Goal: Task Accomplishment & Management: Complete application form

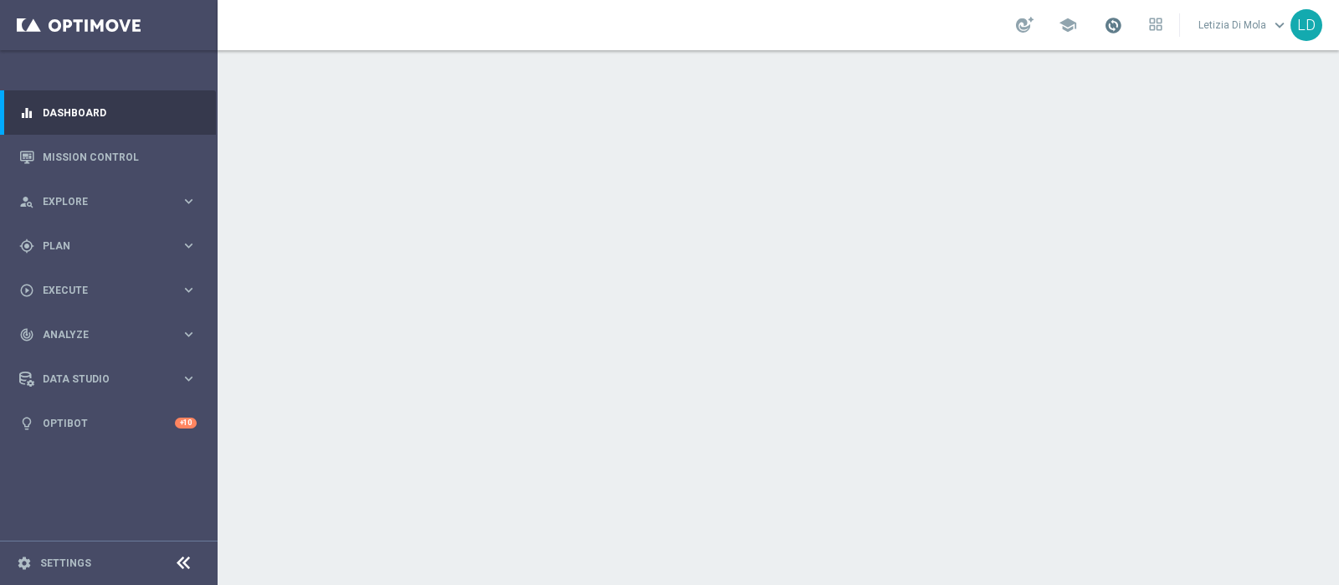
click at [1114, 23] on span at bounding box center [1113, 25] width 18 height 18
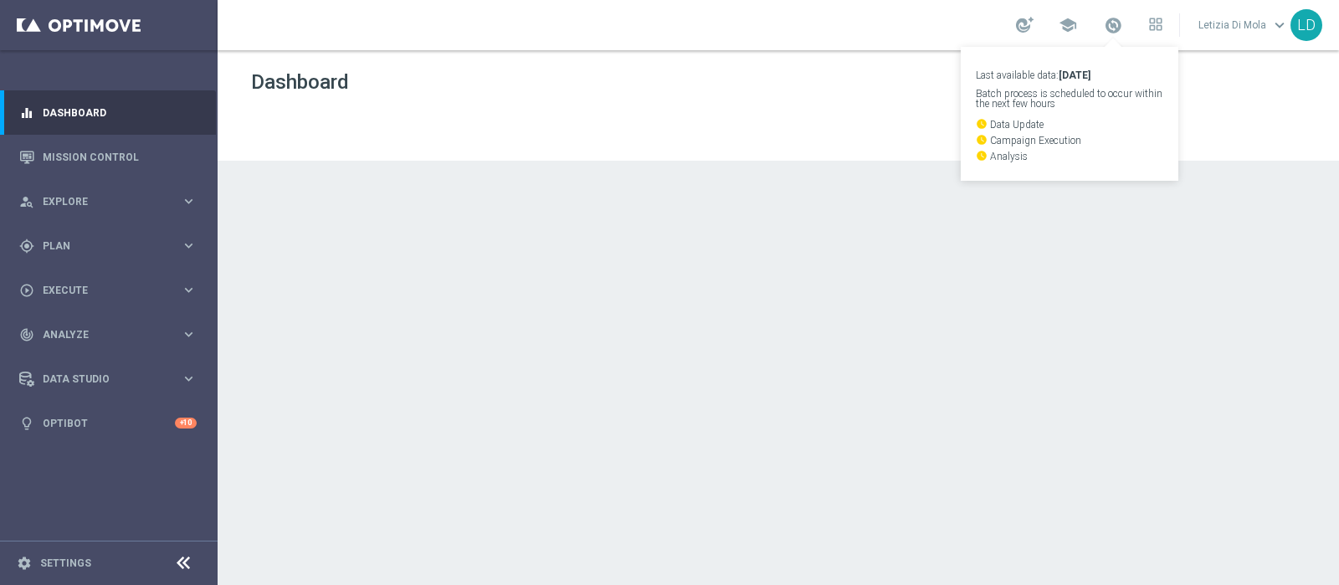
click at [1008, 462] on div at bounding box center [778, 317] width 1121 height 535
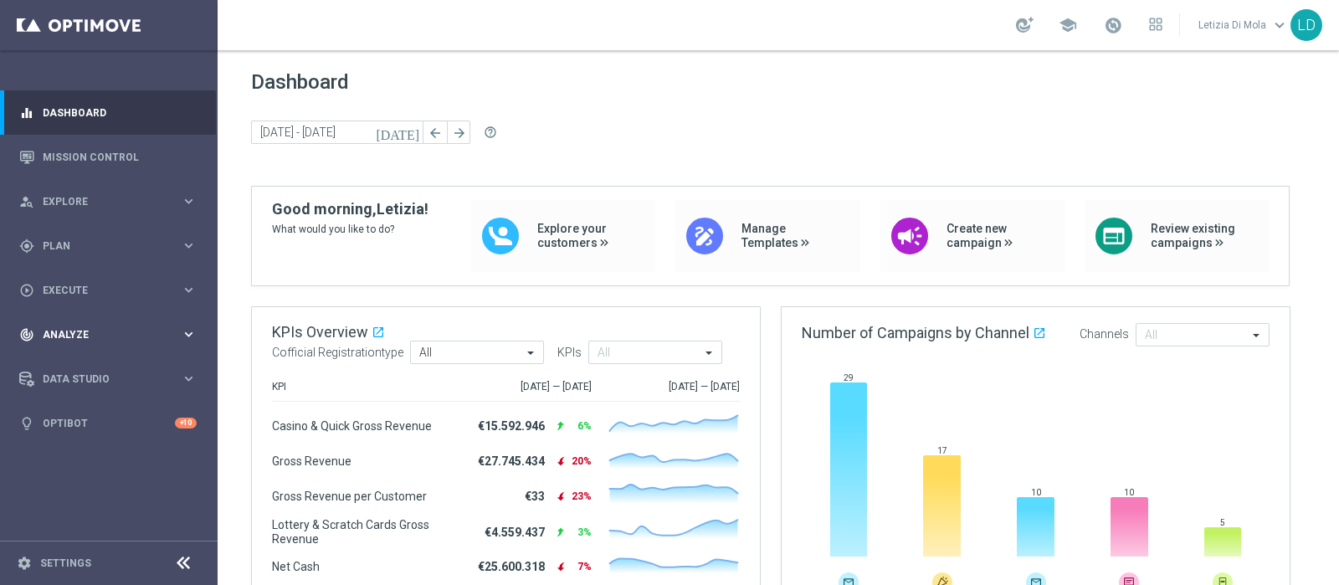
click at [85, 333] on span "Analyze" at bounding box center [112, 335] width 138 height 10
click at [84, 299] on div "play_circle_outline Execute keyboard_arrow_right" at bounding box center [108, 290] width 216 height 44
click at [84, 324] on link "Campaign Builder" at bounding box center [109, 324] width 131 height 13
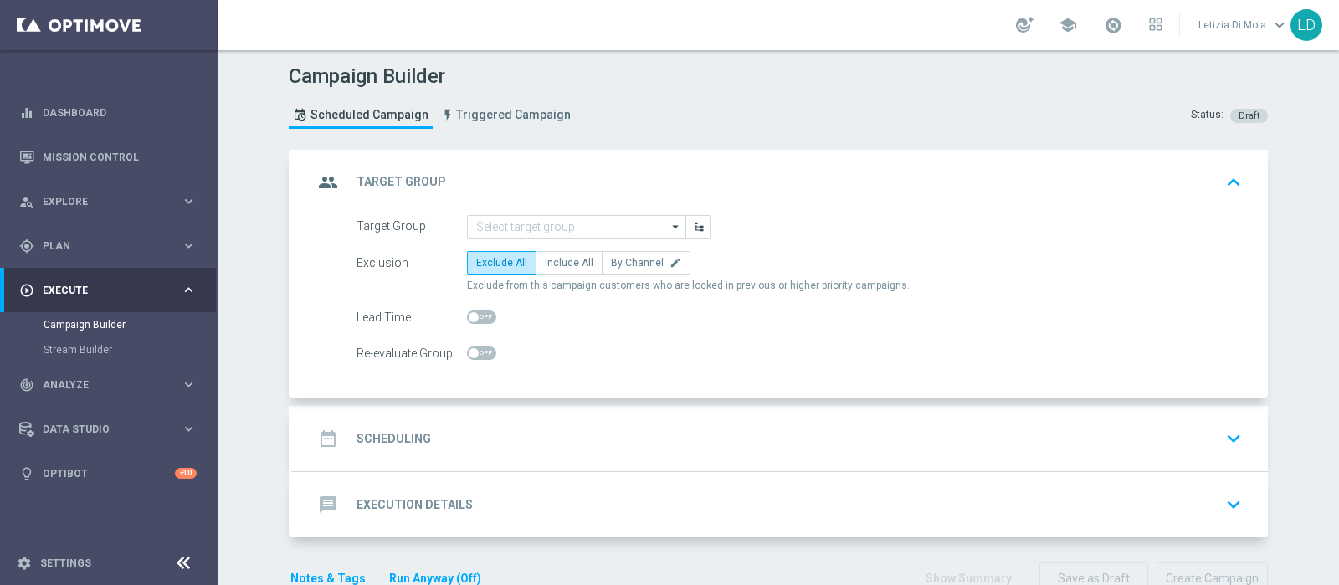
click at [668, 223] on icon "arrow_drop_down" at bounding box center [676, 227] width 17 height 22
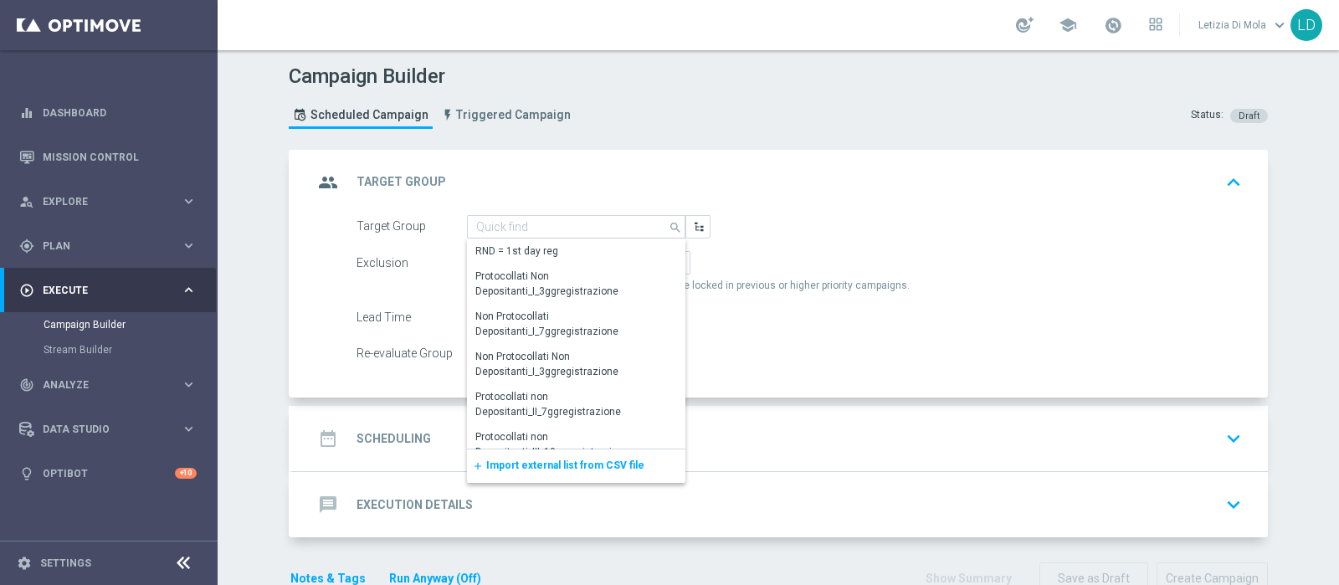
click at [572, 466] on span "Import external list from CSV file" at bounding box center [565, 465] width 158 height 12
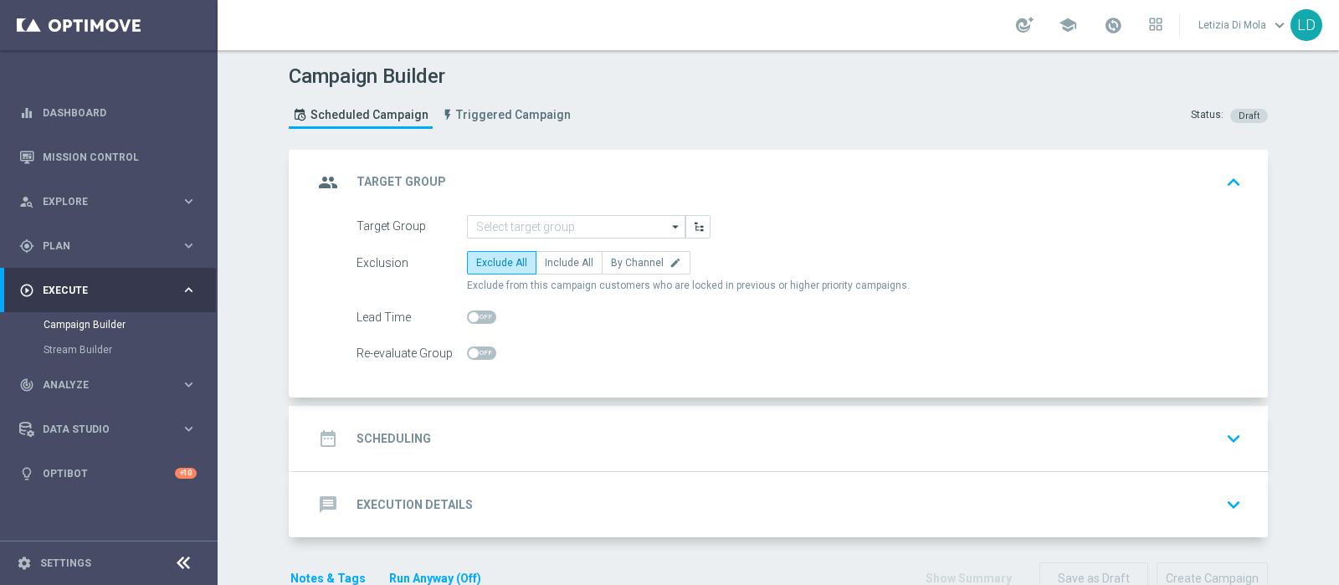
click at [671, 227] on icon "arrow_drop_down" at bounding box center [676, 227] width 17 height 22
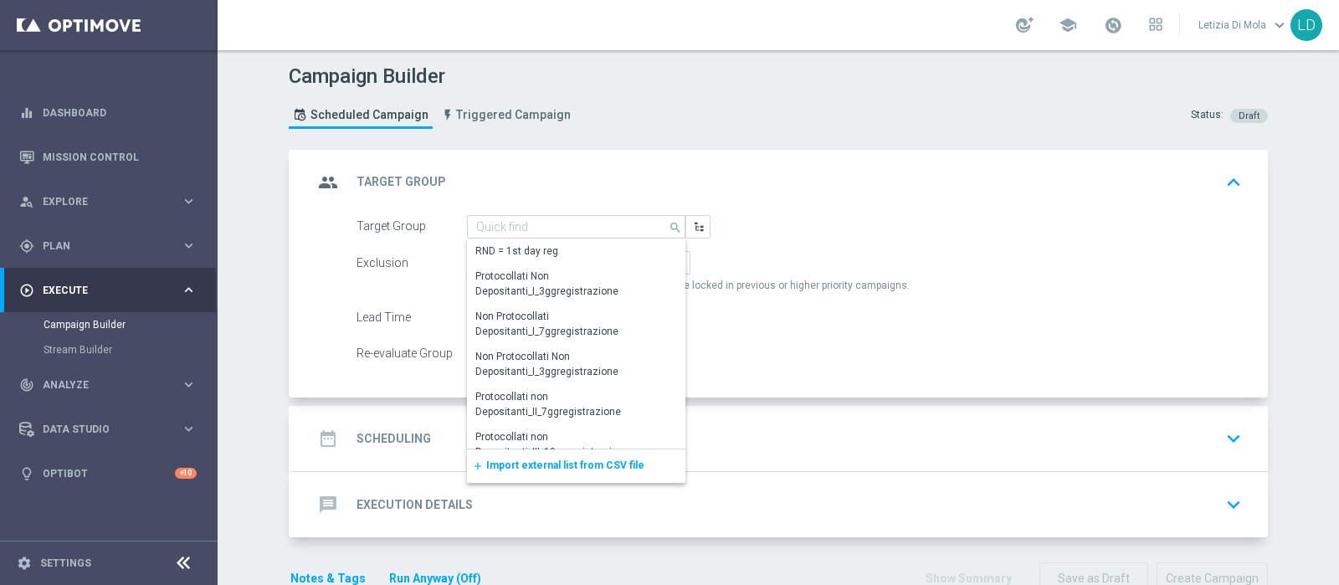
click at [585, 466] on span "Import external list from CSV file" at bounding box center [565, 465] width 158 height 12
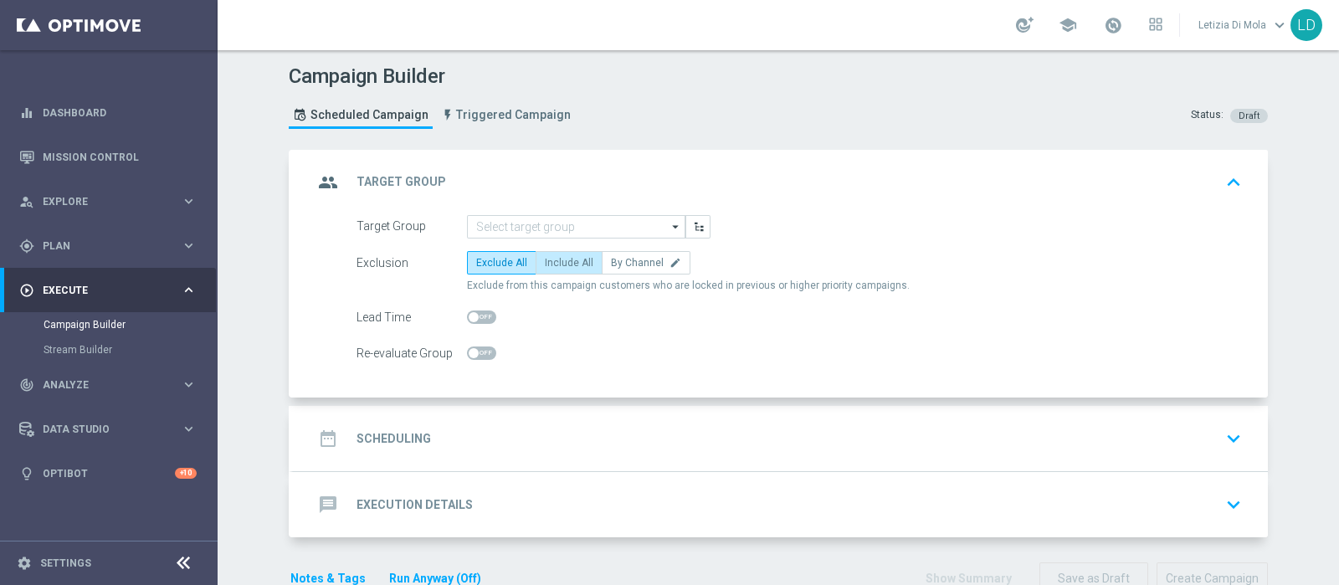
click at [573, 259] on body "equalizer Dashboard Mission Control" at bounding box center [669, 292] width 1339 height 585
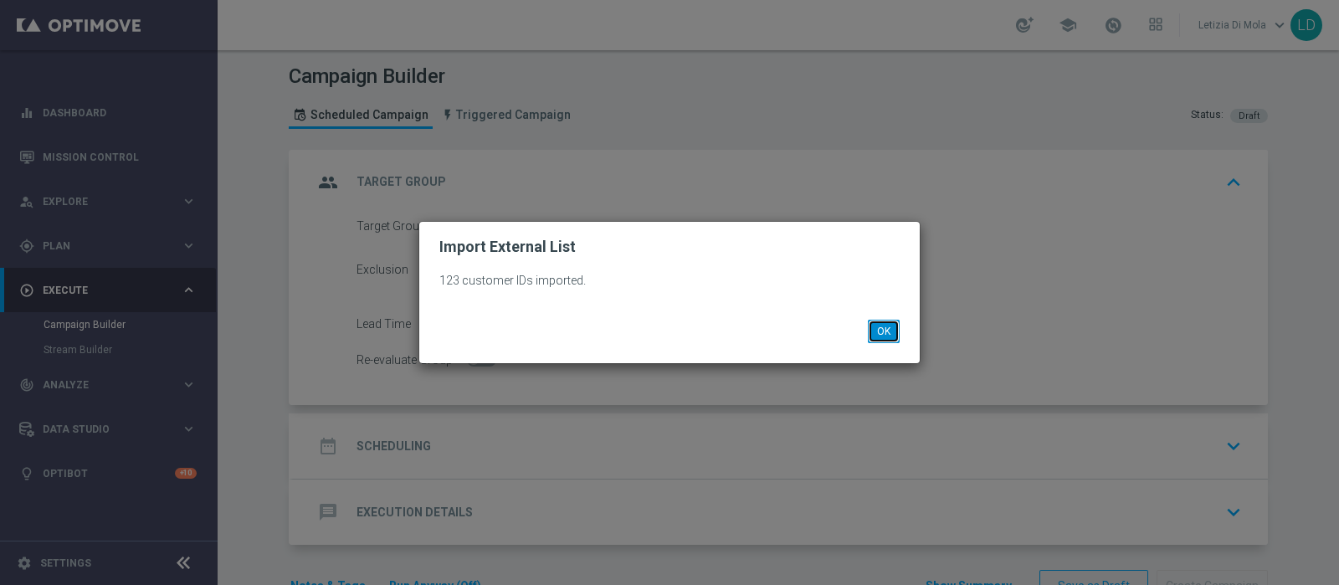
click at [882, 333] on button "OK" at bounding box center [884, 331] width 32 height 23
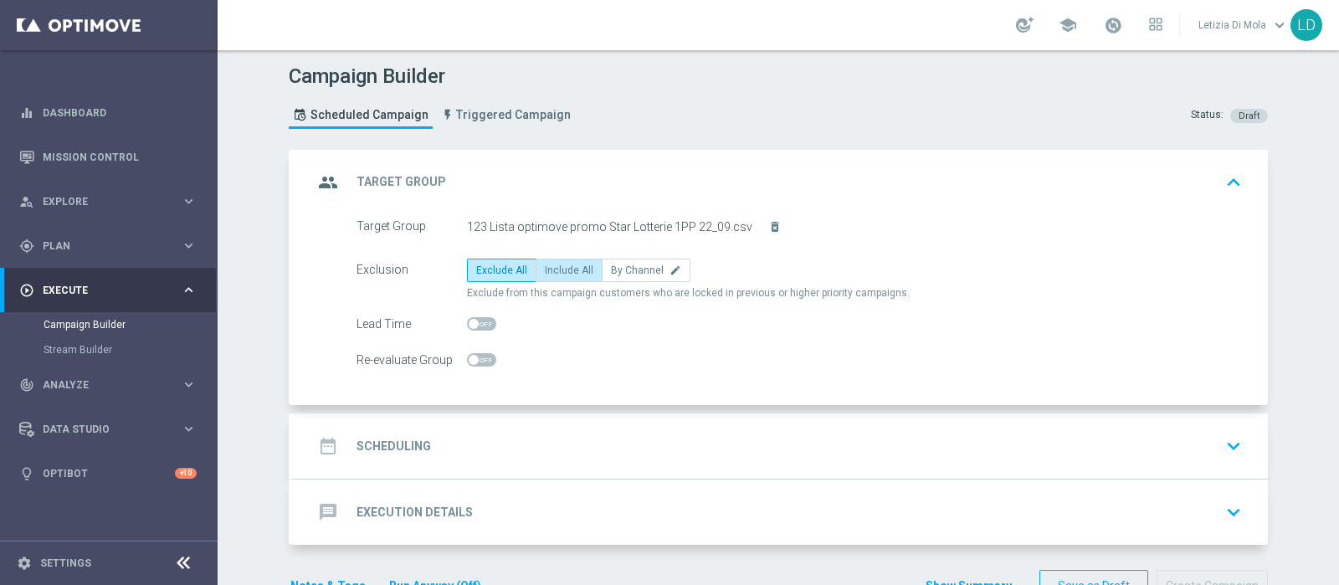
click at [561, 273] on span "Include All" at bounding box center [569, 270] width 49 height 12
click at [556, 273] on input "Include All" at bounding box center [550, 273] width 11 height 11
radio input "true"
click at [315, 161] on div "group Target Group keyboard_arrow_up" at bounding box center [780, 182] width 975 height 65
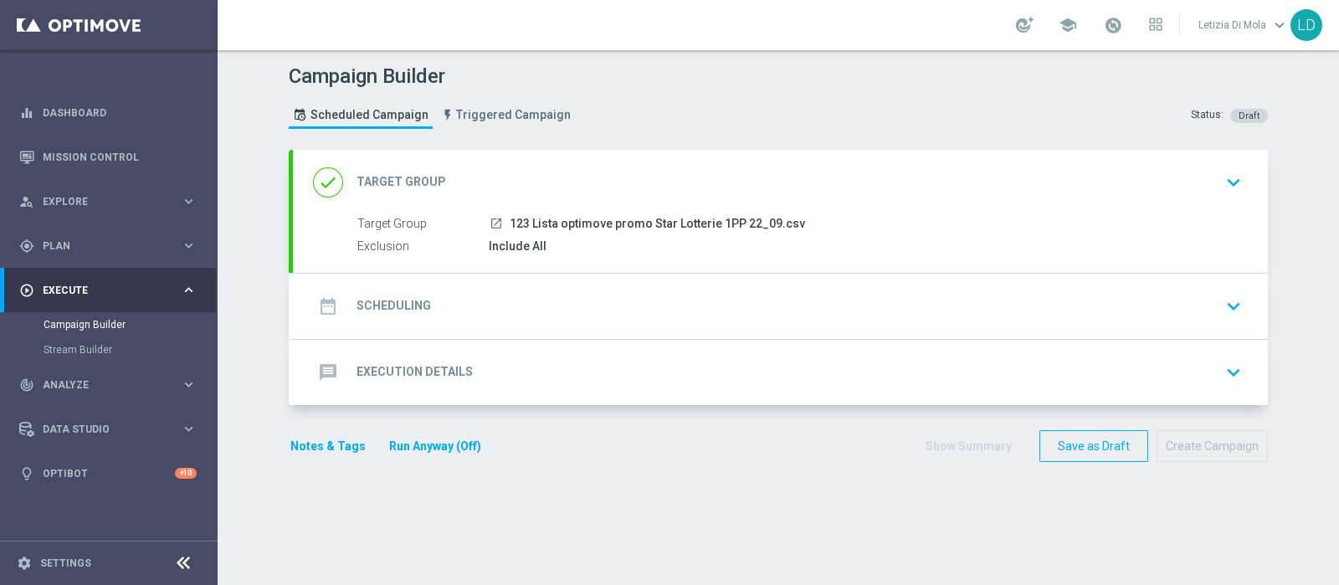
click at [326, 308] on icon "date_range" at bounding box center [328, 306] width 30 height 30
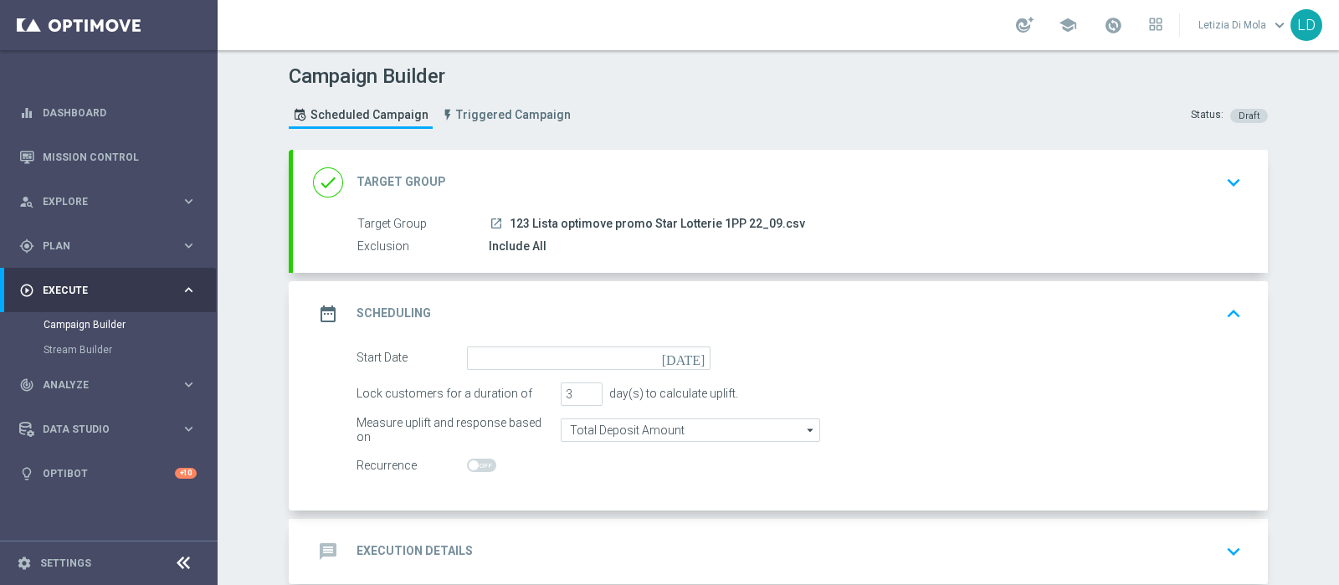
click at [691, 354] on icon "[DATE]" at bounding box center [686, 355] width 49 height 18
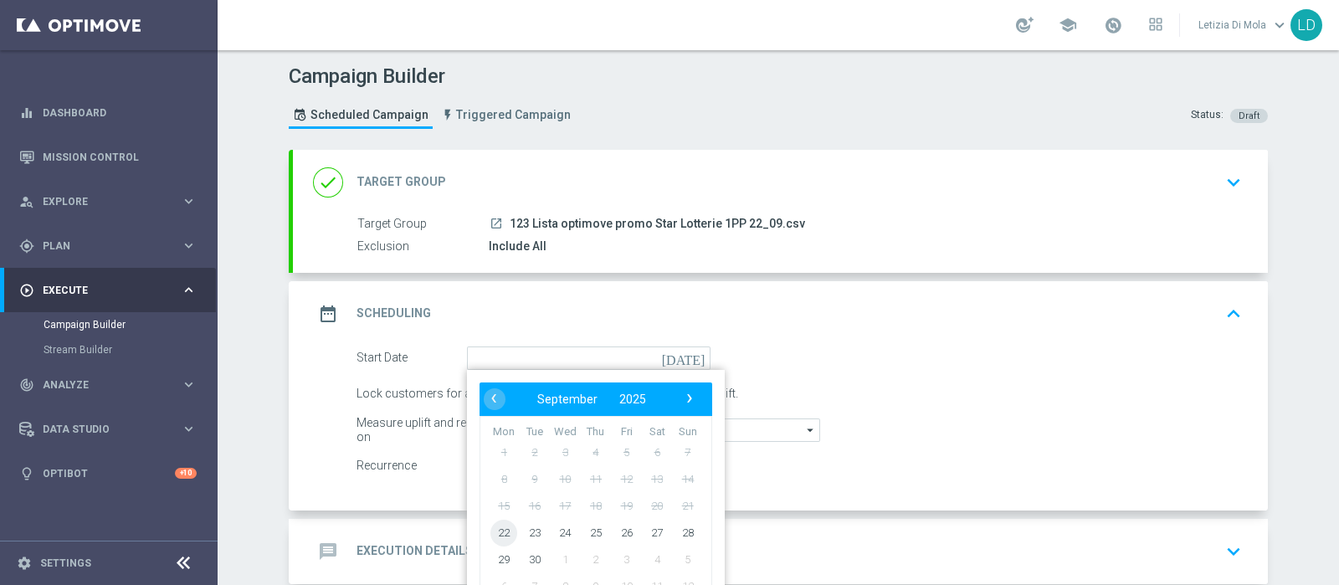
click at [494, 529] on span "22" at bounding box center [503, 532] width 27 height 27
type input "[DATE]"
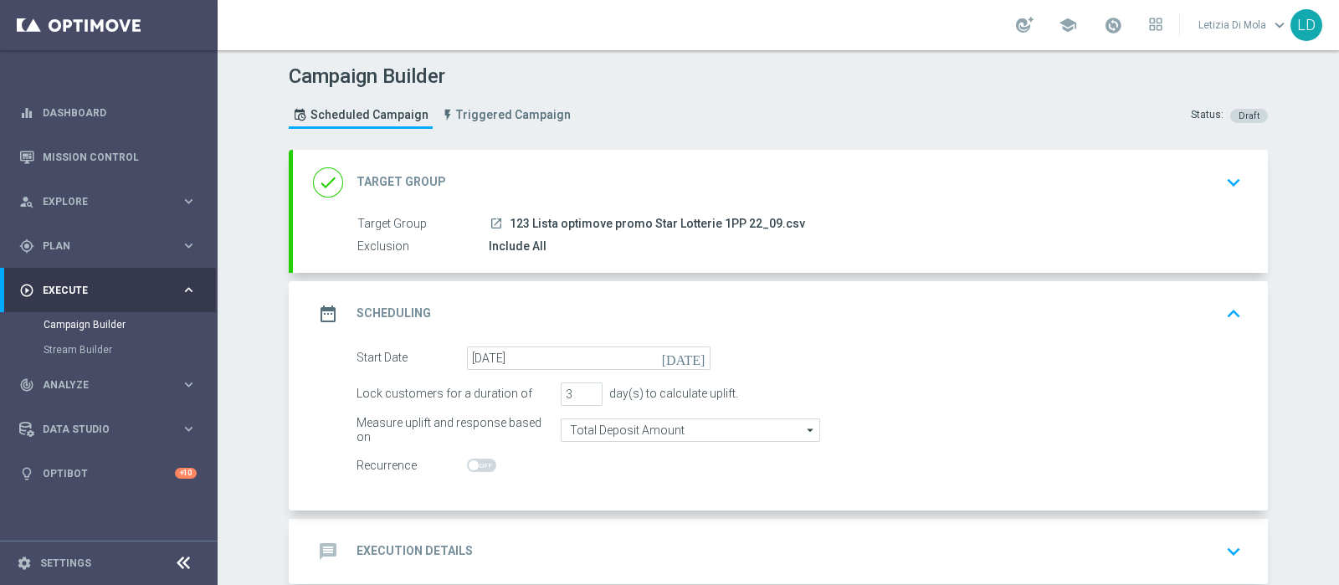
click at [317, 311] on icon "date_range" at bounding box center [328, 314] width 30 height 30
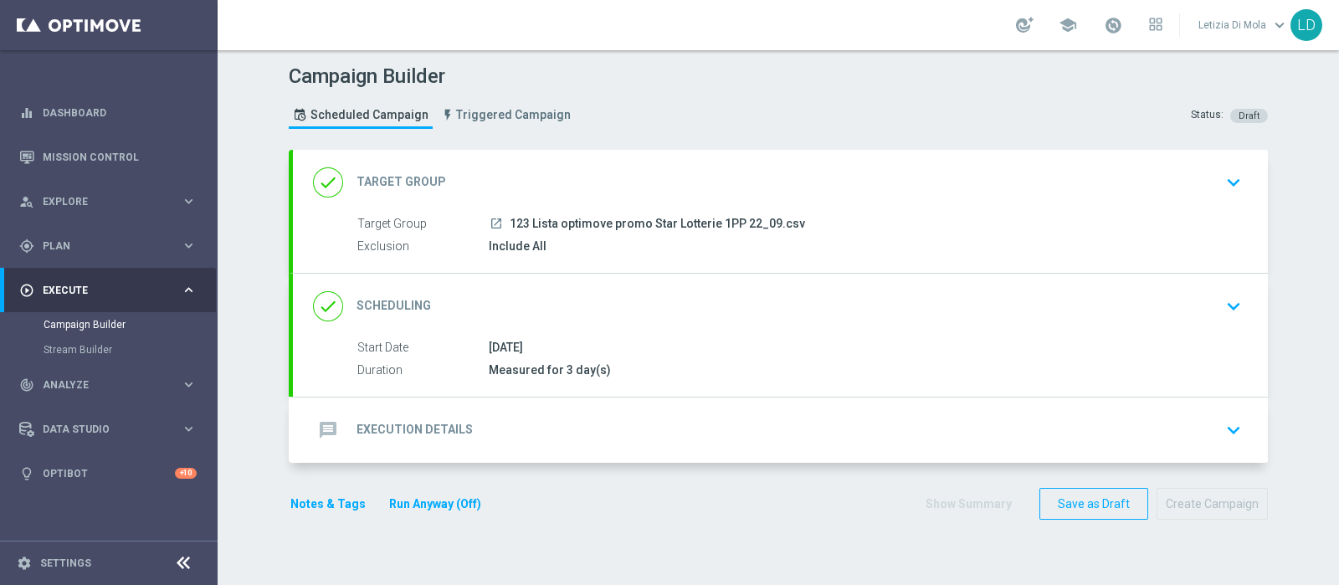
click at [313, 423] on icon "message" at bounding box center [328, 430] width 30 height 30
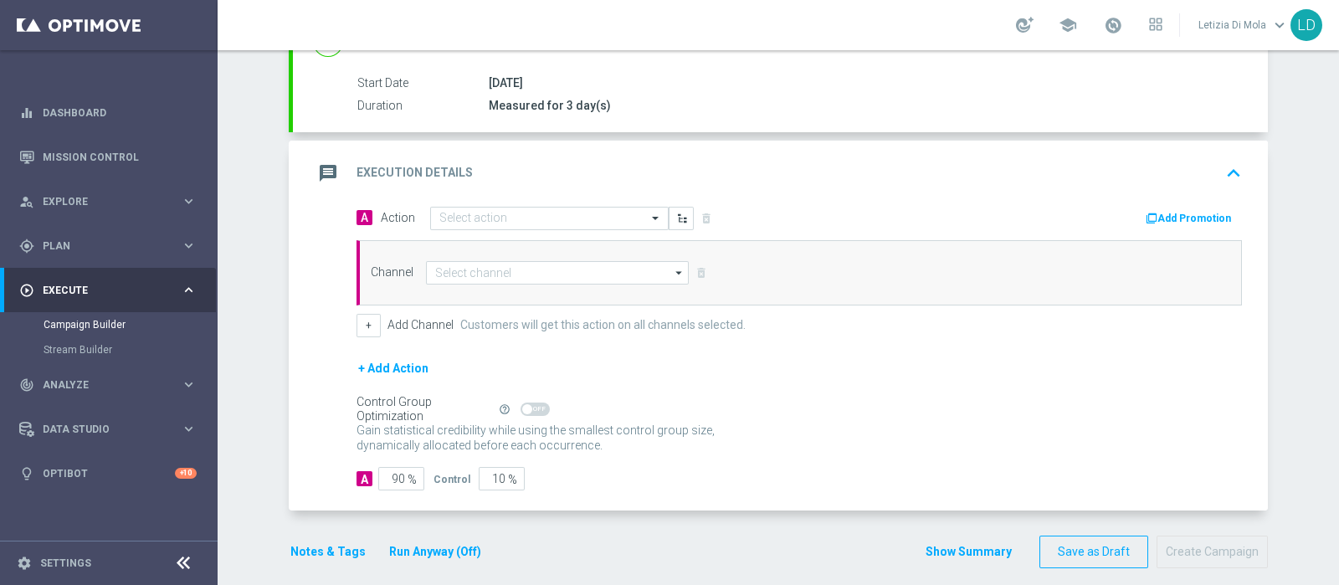
scroll to position [277, 0]
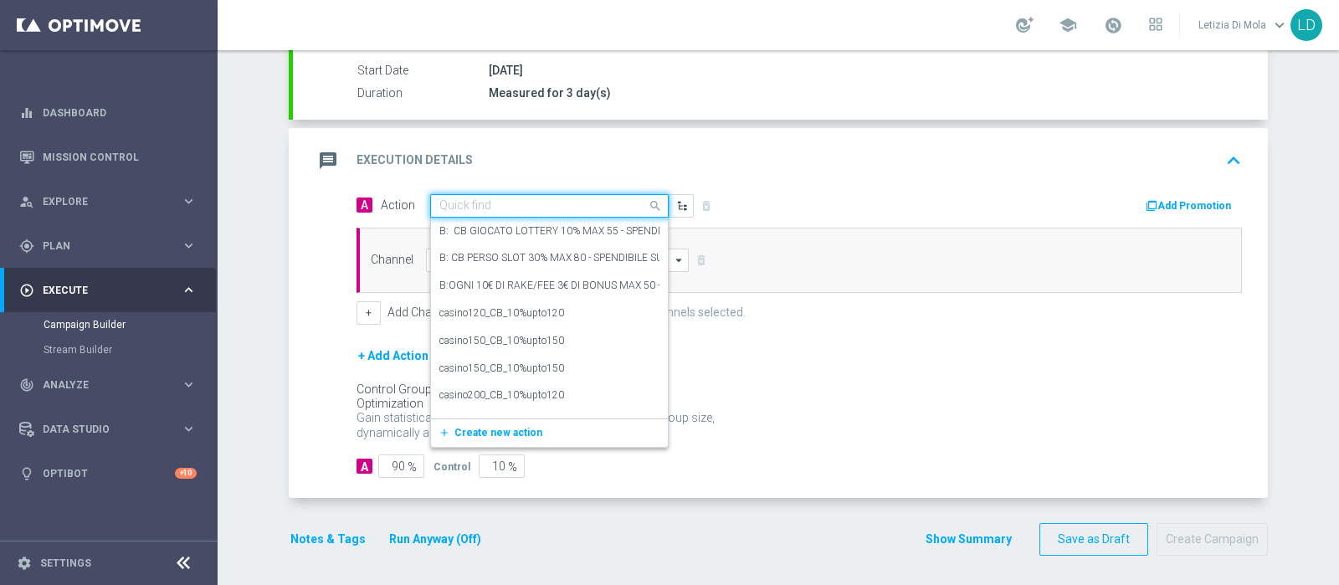
click at [647, 198] on span at bounding box center [657, 205] width 21 height 21
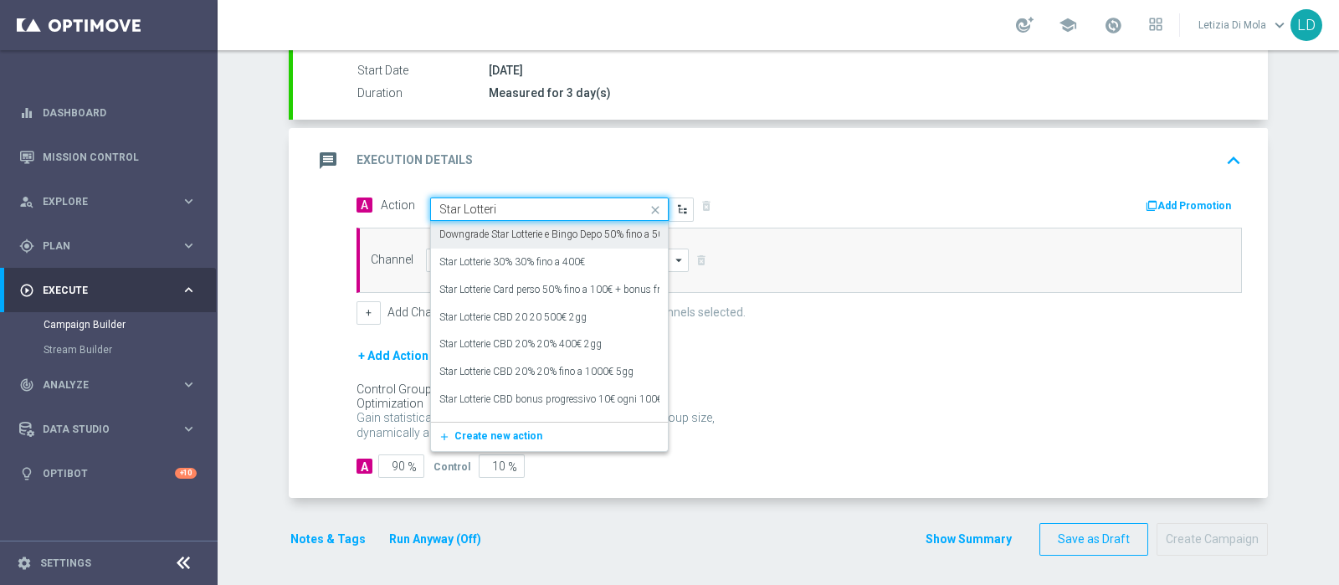
type input "Star Lotterie"
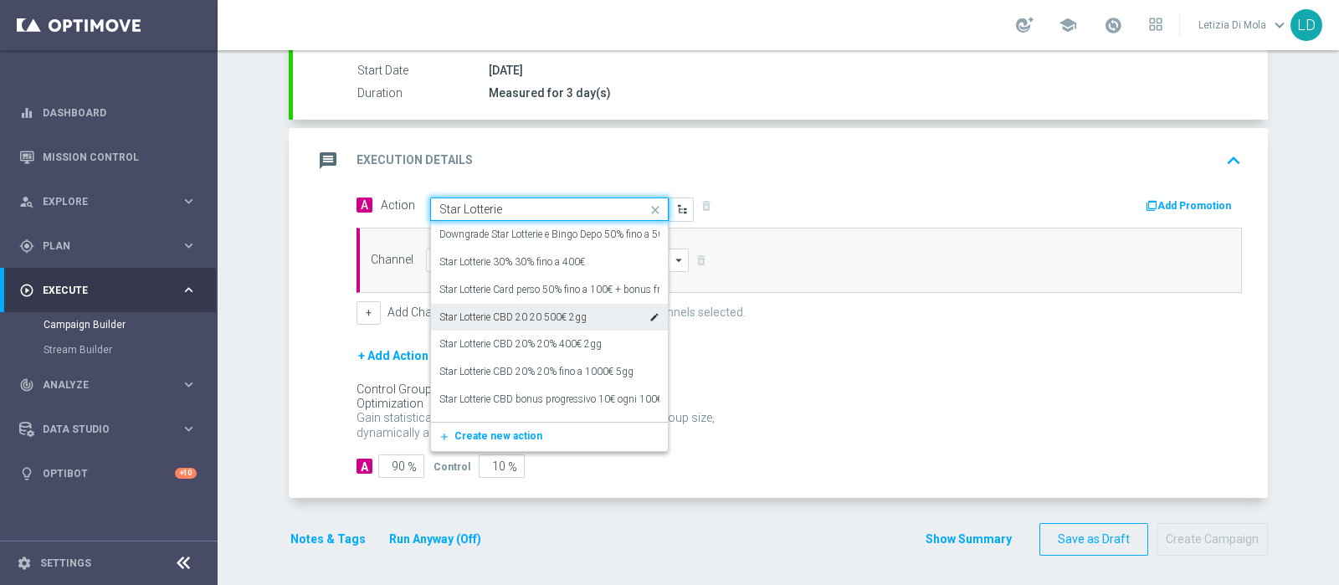
scroll to position [75, 0]
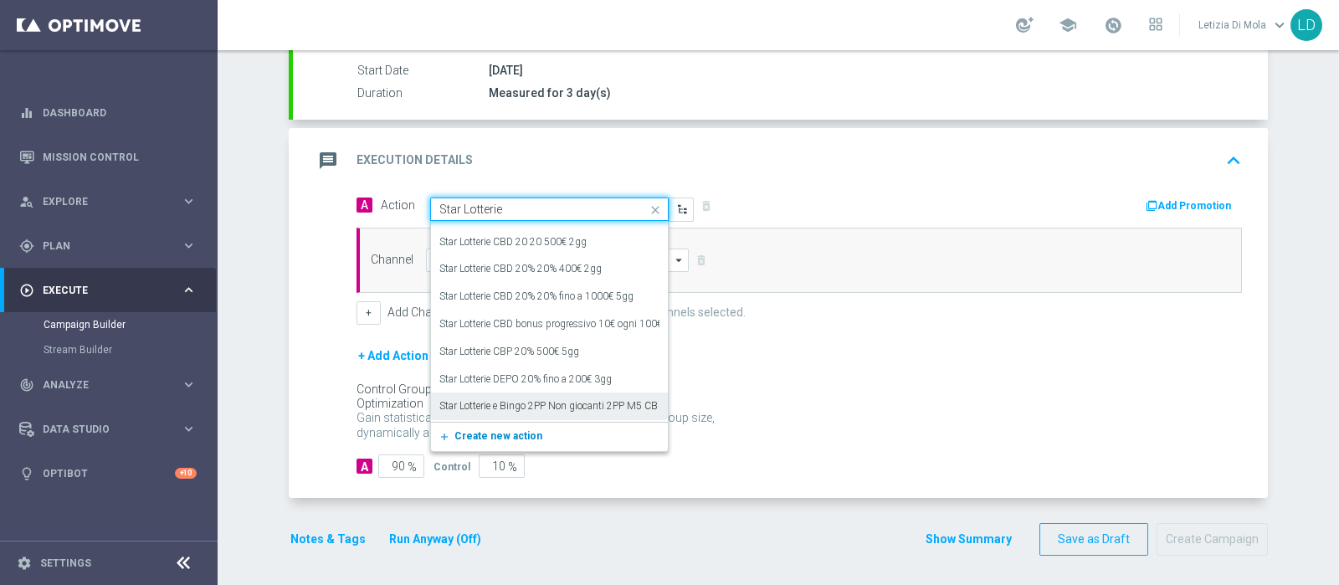
click at [528, 435] on button "add_new Create new action" at bounding box center [546, 436] width 231 height 19
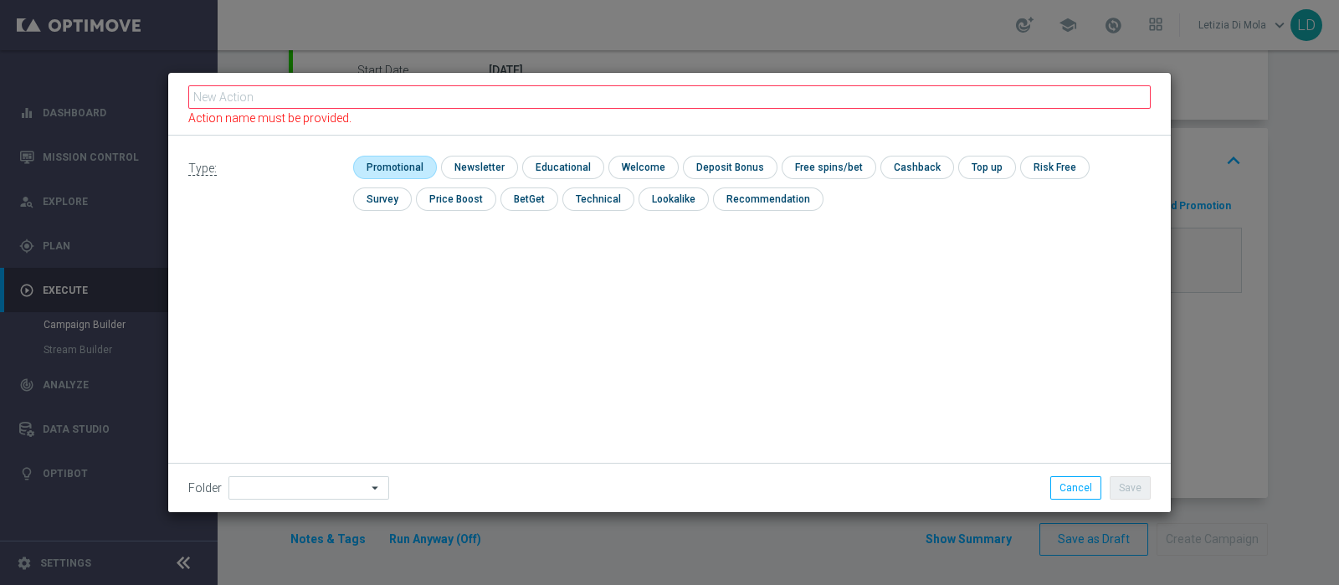
click at [386, 166] on input "checkbox" at bounding box center [393, 167] width 80 height 23
checkbox input "true"
click at [297, 90] on fieldset "Action name must be provided." at bounding box center [669, 104] width 962 height 43
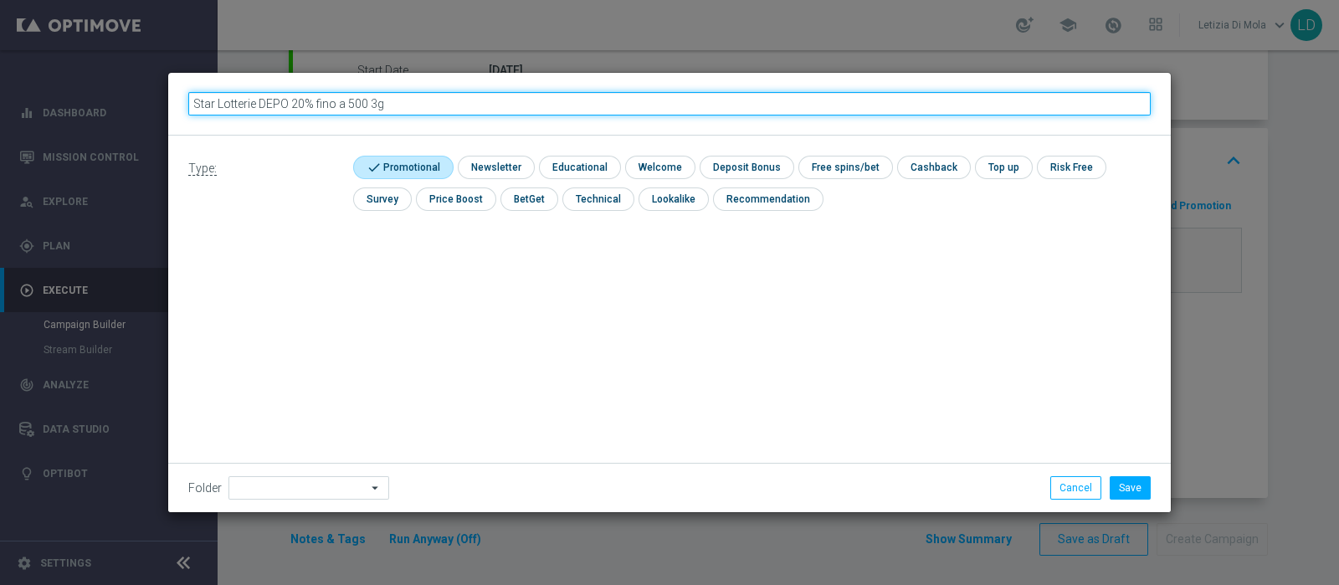
type input "Star Lotterie DEPO 20% fino a 500 3gg"
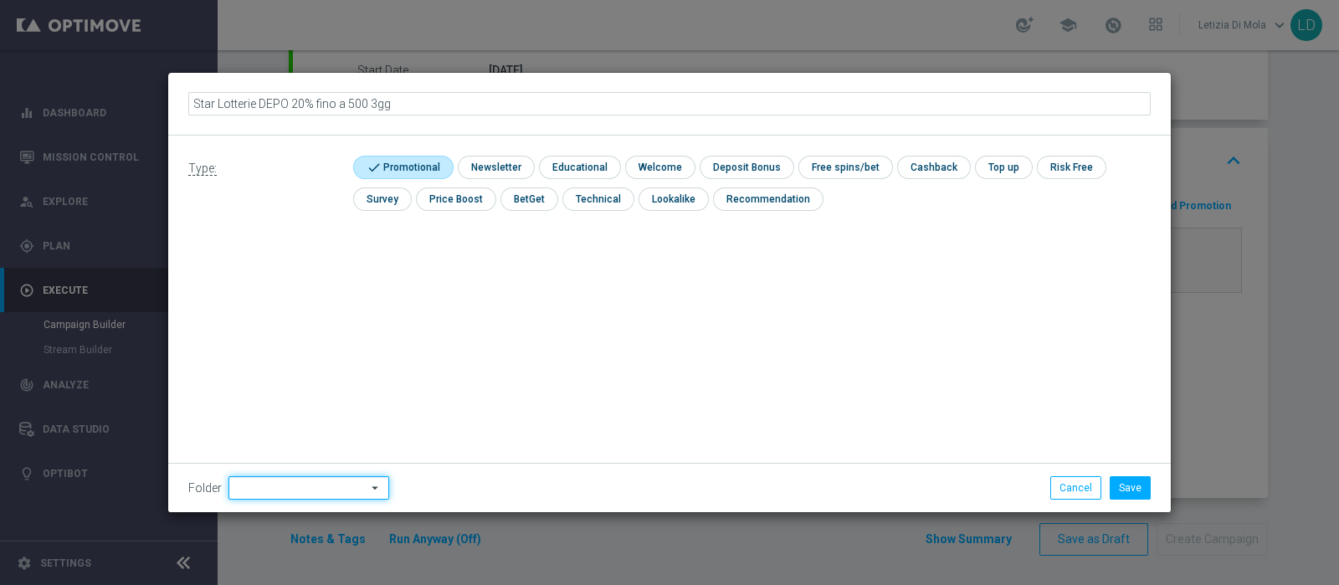
click at [306, 494] on input at bounding box center [308, 487] width 161 height 23
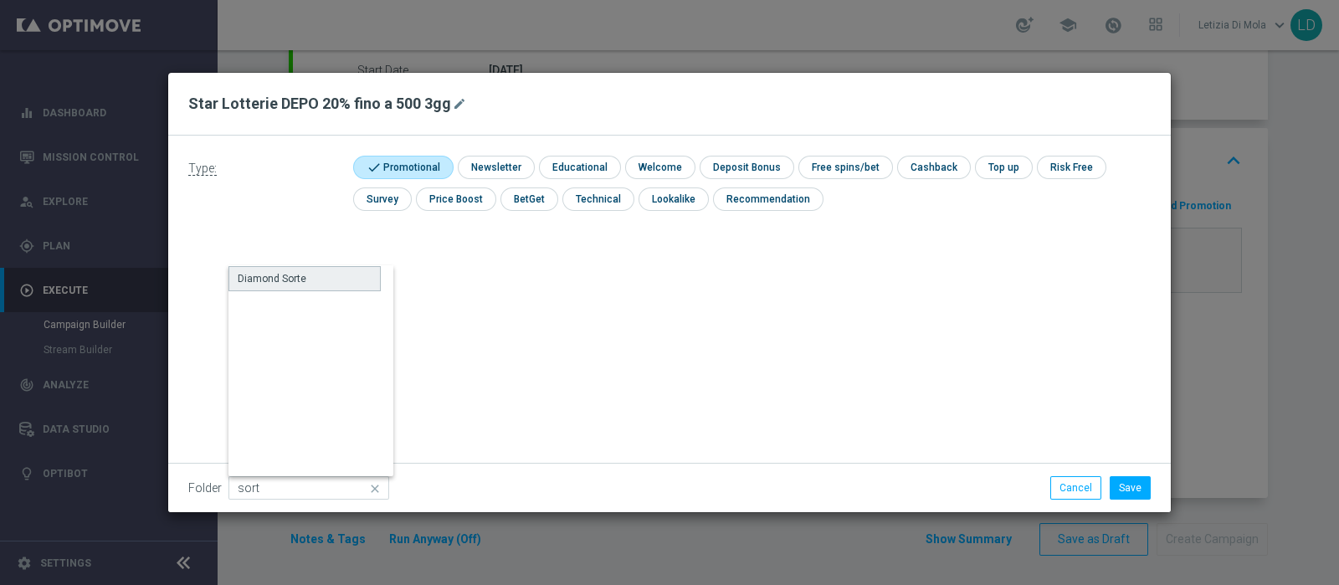
click at [290, 285] on div "Diamond Sorte" at bounding box center [272, 278] width 69 height 15
type input "Diamond Sorte"
click at [1126, 485] on button "Save" at bounding box center [1130, 487] width 41 height 23
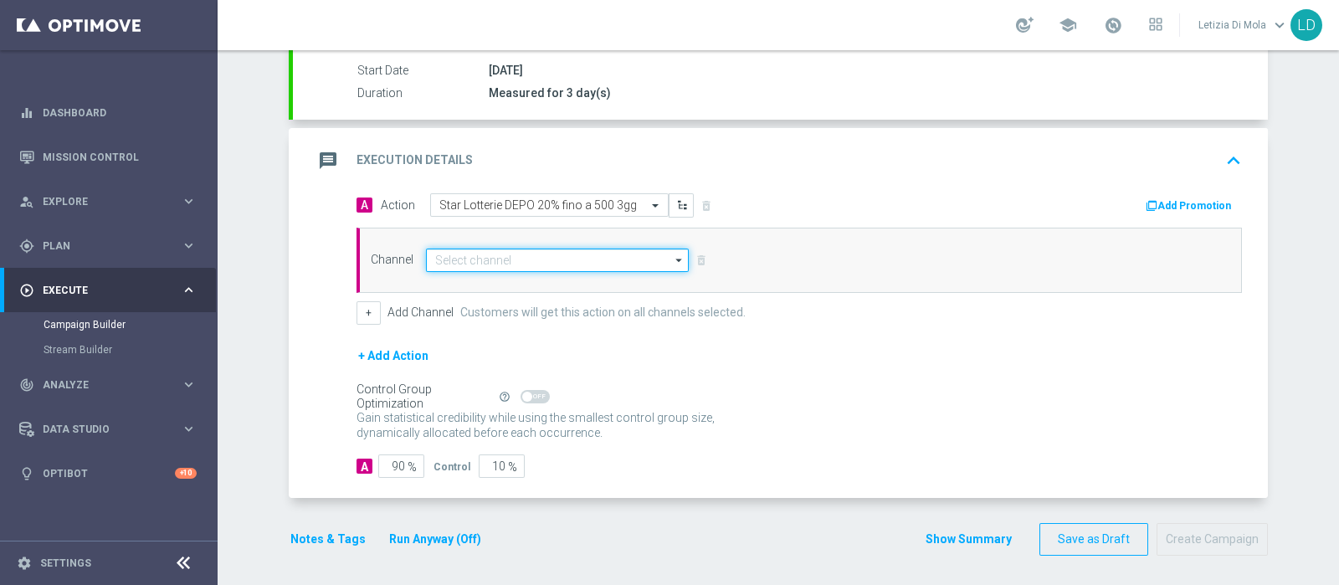
click at [628, 258] on input at bounding box center [557, 260] width 263 height 23
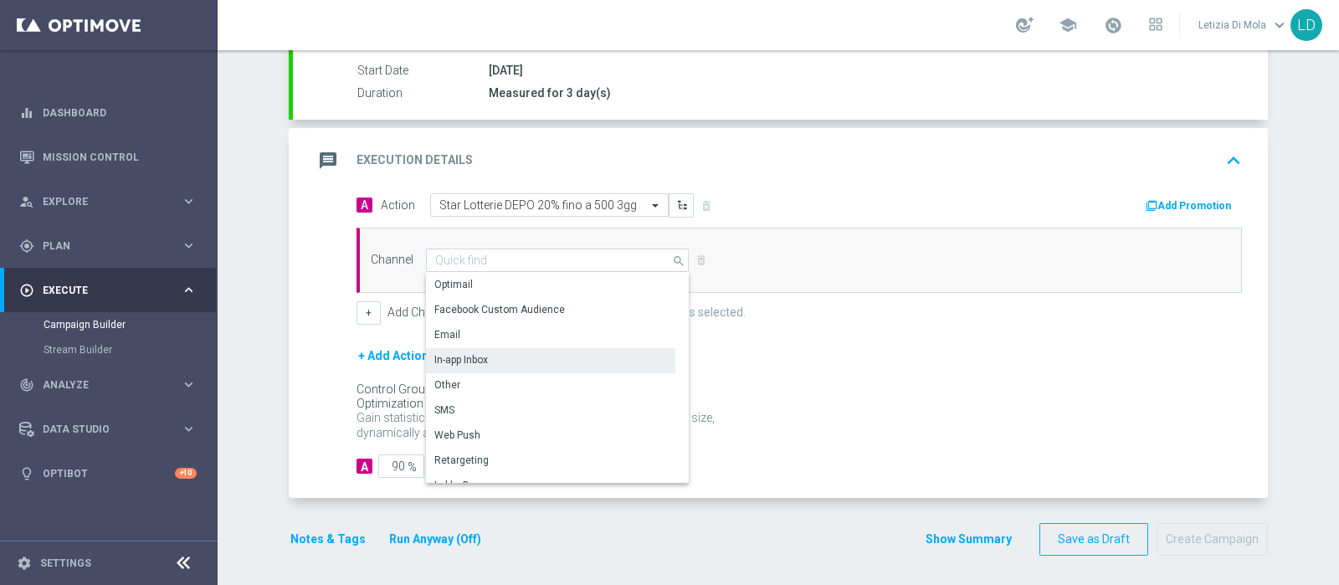
click at [548, 364] on div "In-app Inbox" at bounding box center [550, 359] width 249 height 23
type input "In-app Inbox"
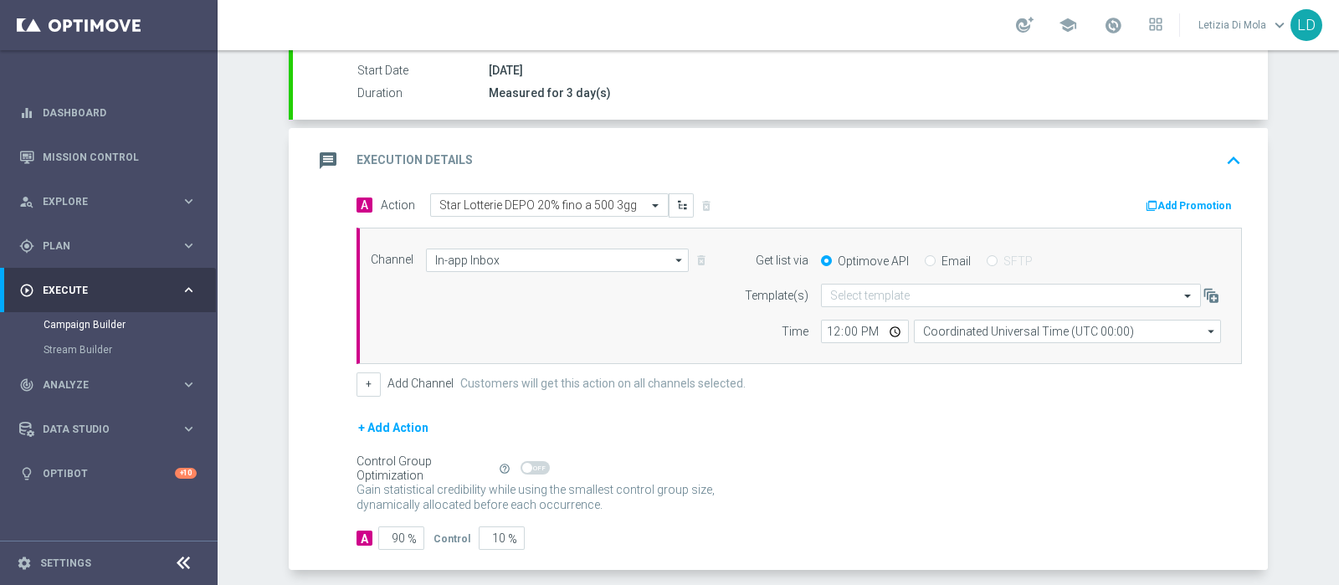
click at [943, 257] on label "Email" at bounding box center [955, 261] width 29 height 15
click at [936, 257] on input "Email" at bounding box center [930, 262] width 11 height 11
radio input "true"
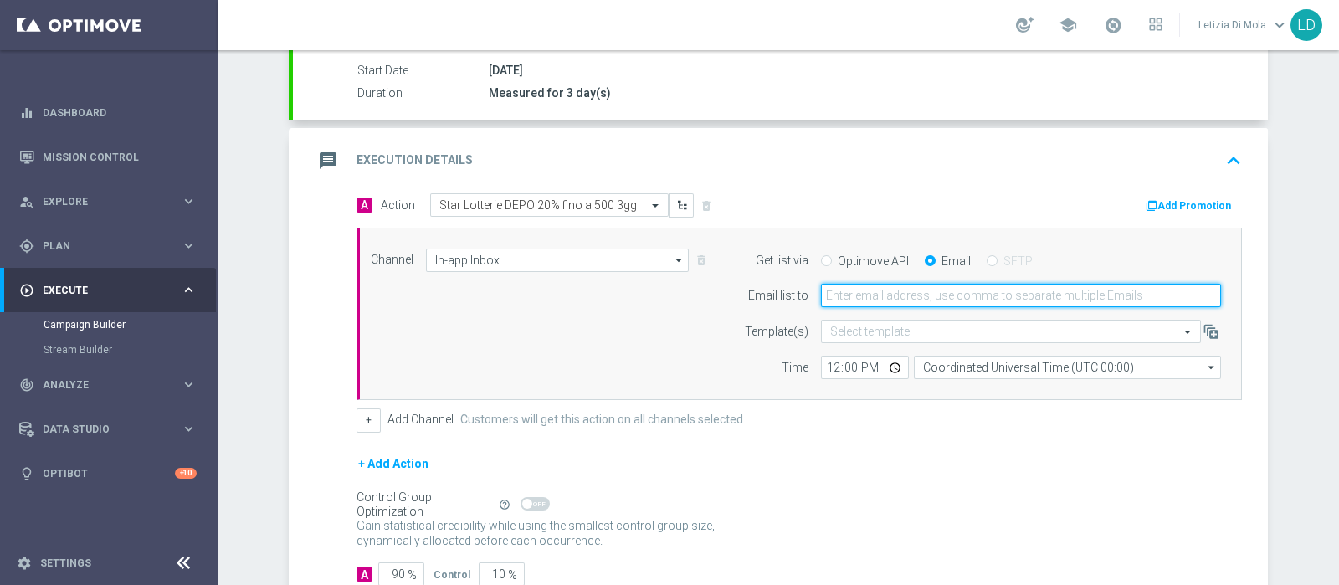
click at [901, 294] on input "email" at bounding box center [1021, 295] width 400 height 23
type input "[PERSON_NAME][EMAIL_ADDRESS][PERSON_NAME][DOMAIN_NAME]"
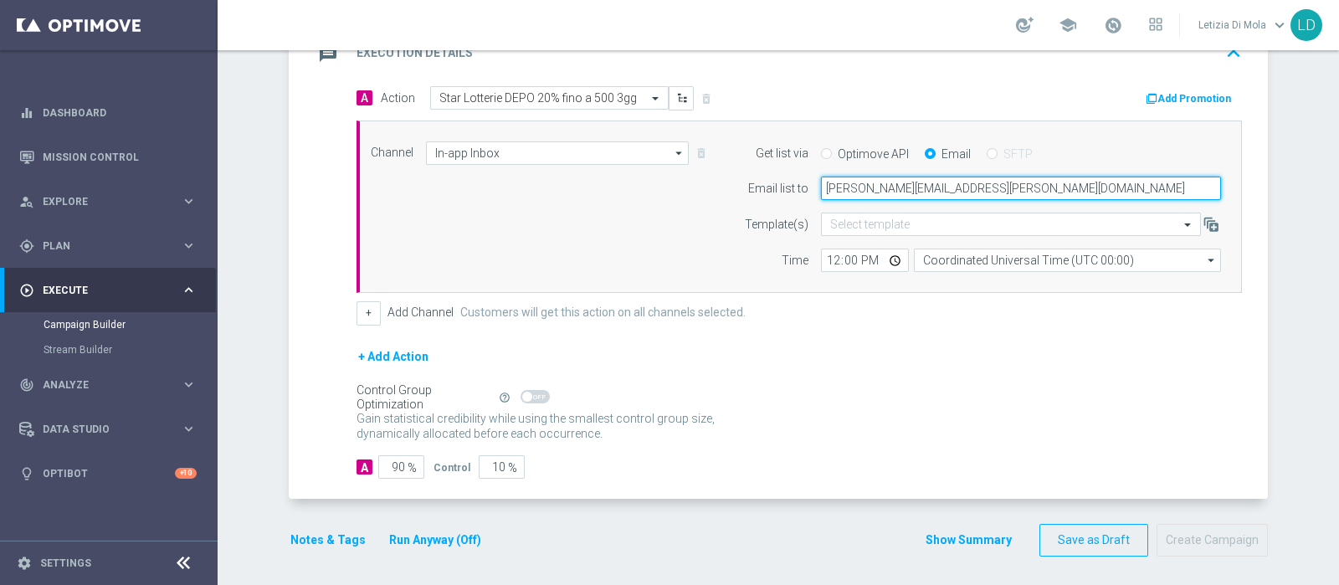
scroll to position [385, 0]
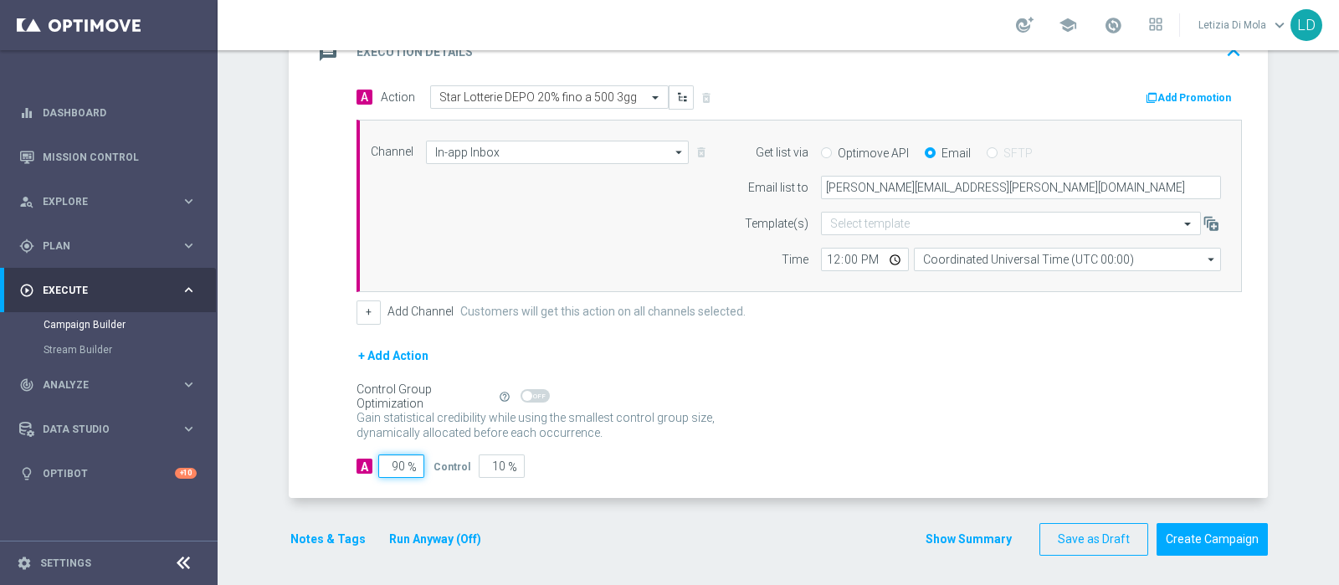
click at [381, 458] on input "90" at bounding box center [401, 465] width 46 height 23
type input "10"
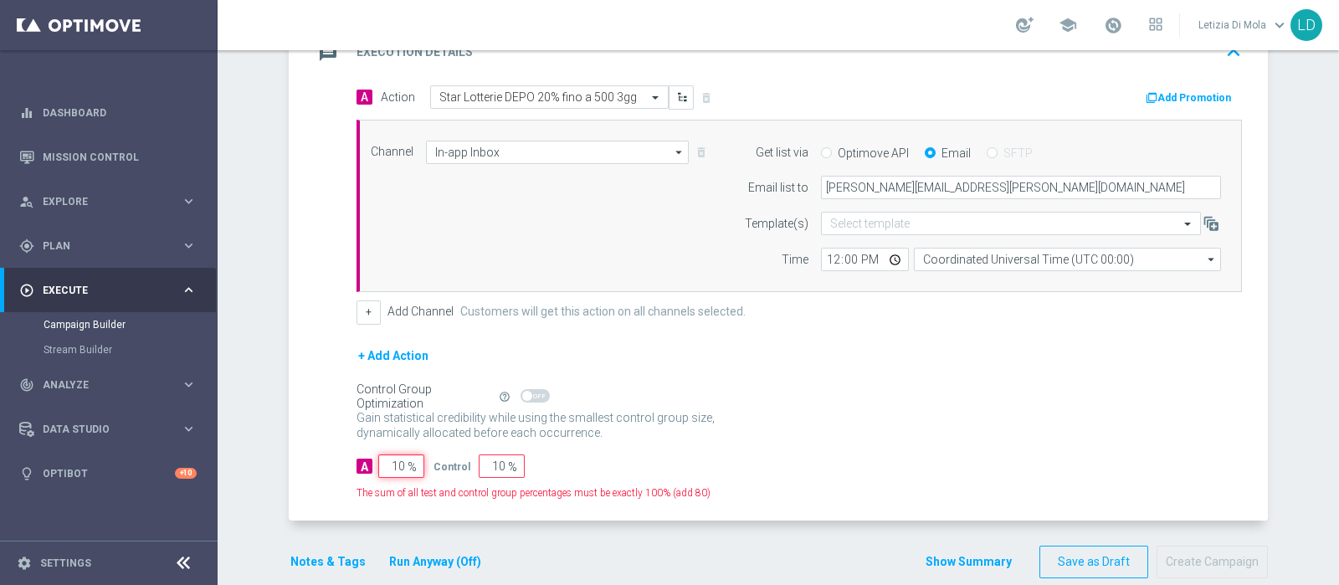
type input "90"
type input "100"
type input "0"
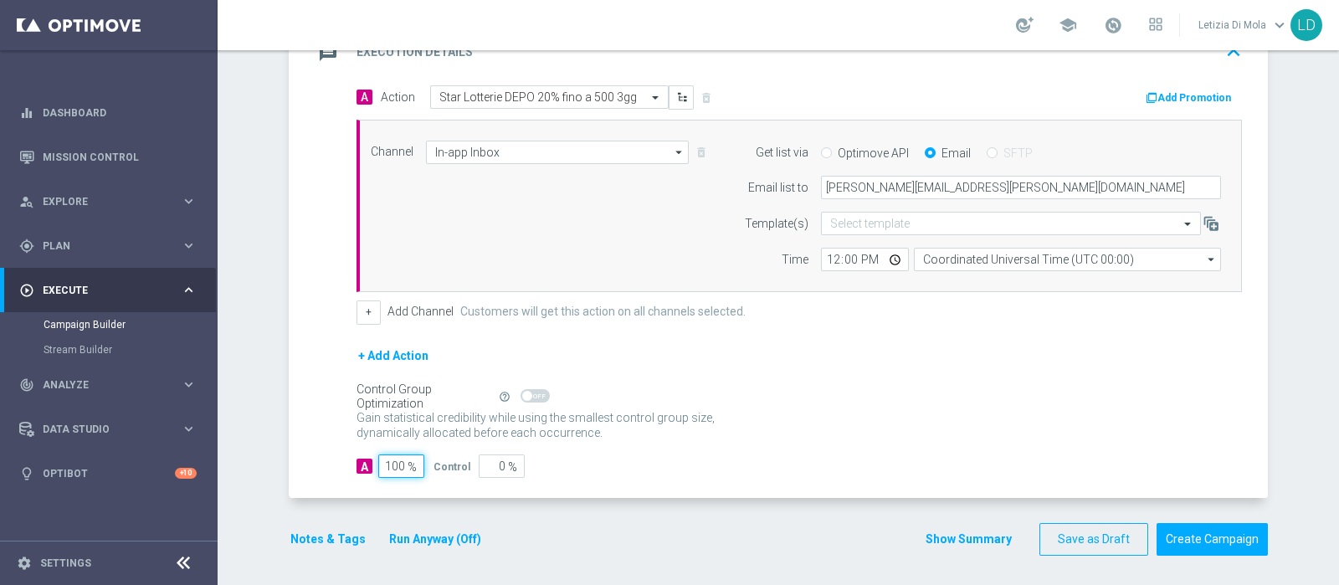
scroll to position [280, 0]
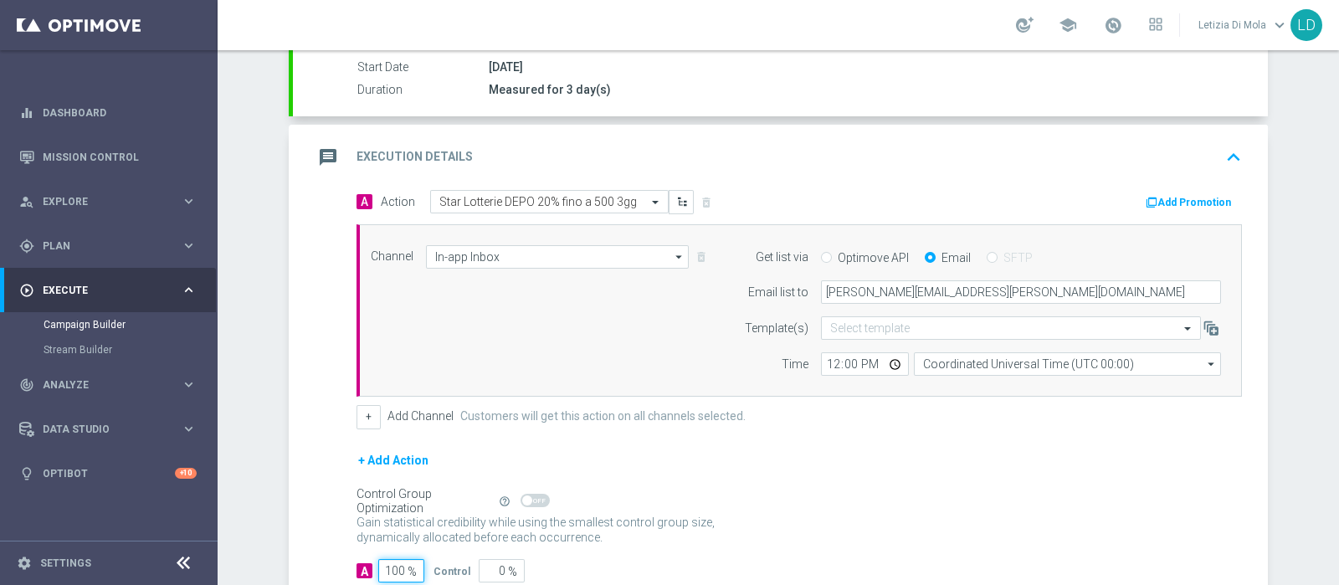
type input "100"
click at [318, 142] on icon "message" at bounding box center [328, 157] width 30 height 30
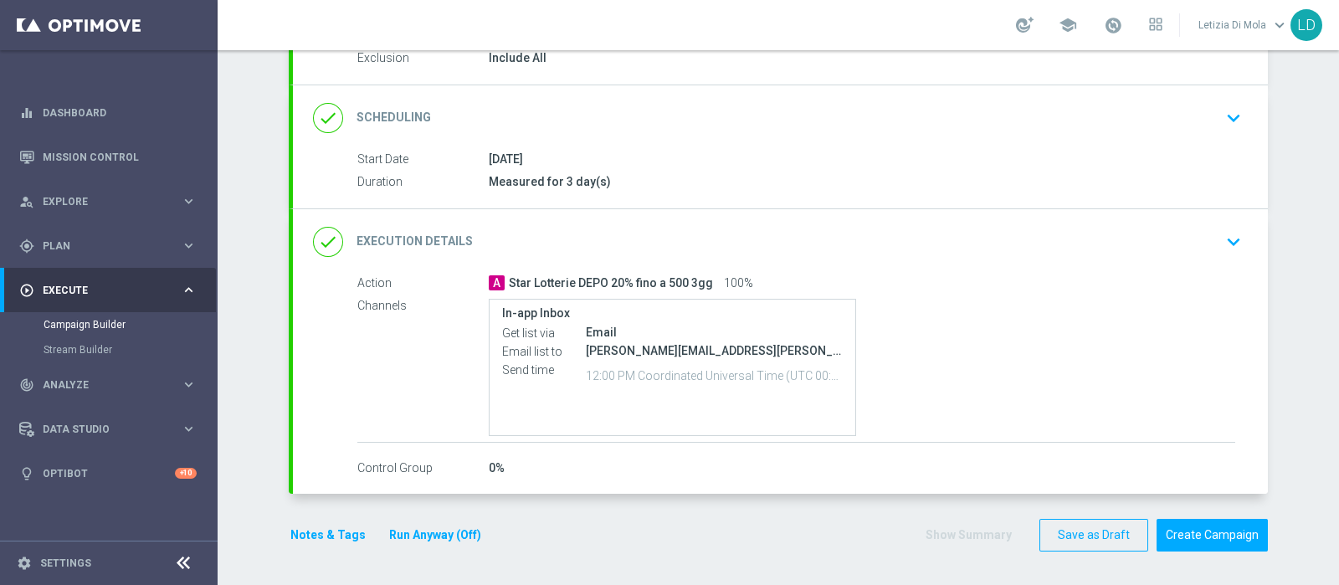
scroll to position [186, 0]
click at [335, 538] on button "Notes & Tags" at bounding box center [328, 538] width 79 height 21
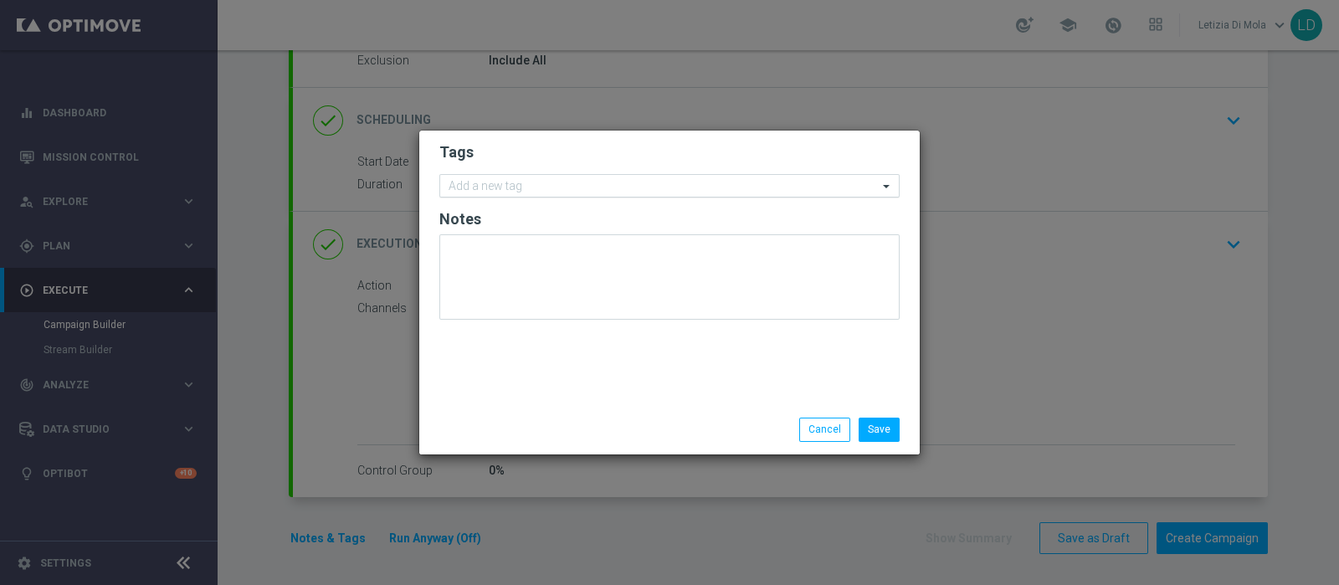
click at [521, 183] on input "text" at bounding box center [663, 187] width 429 height 14
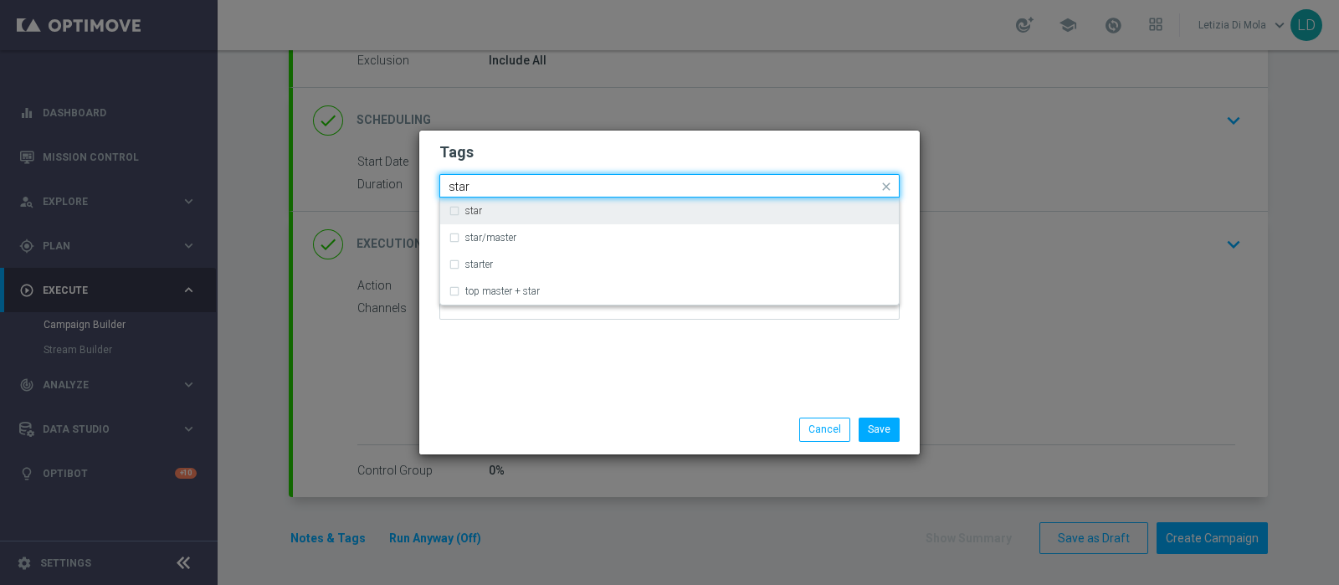
click at [485, 217] on div "star" at bounding box center [670, 210] width 442 height 27
type input "star"
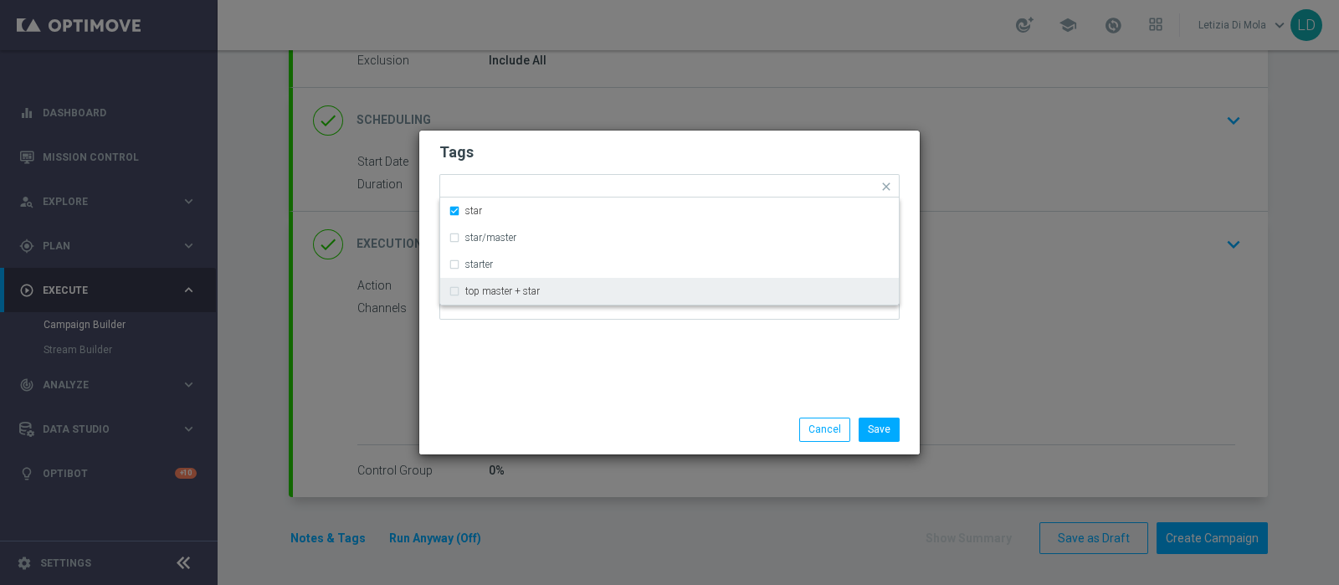
click at [540, 382] on div "Tags Quick find × star star star/master starter top master + star Notes" at bounding box center [669, 268] width 500 height 274
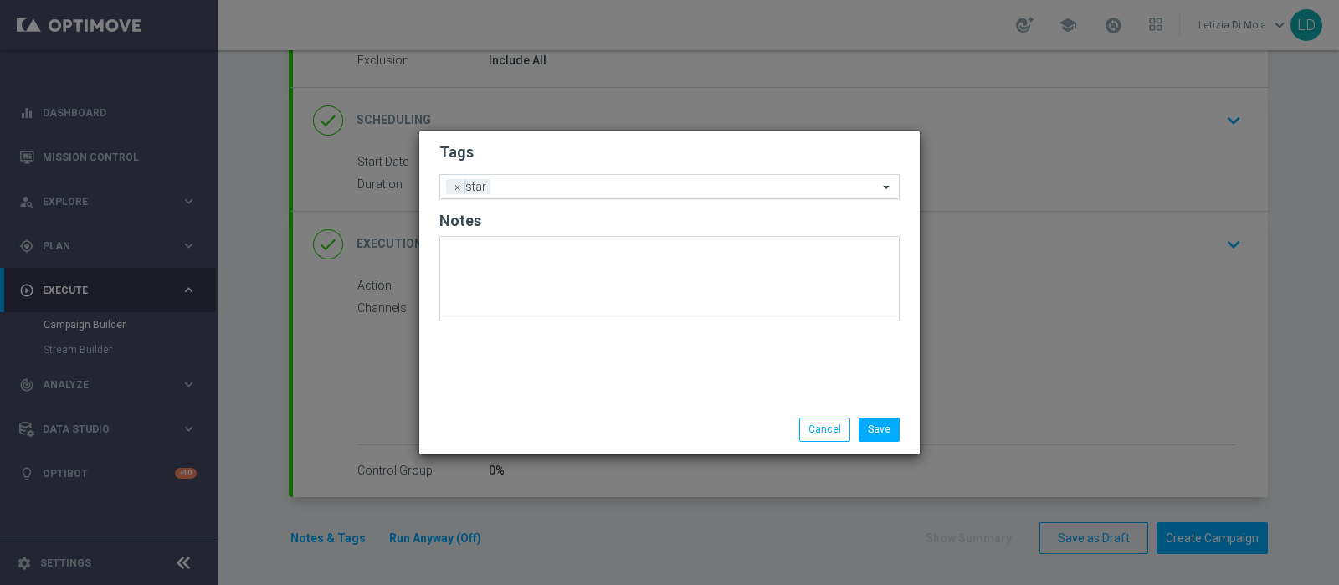
click at [544, 187] on input "text" at bounding box center [687, 188] width 381 height 14
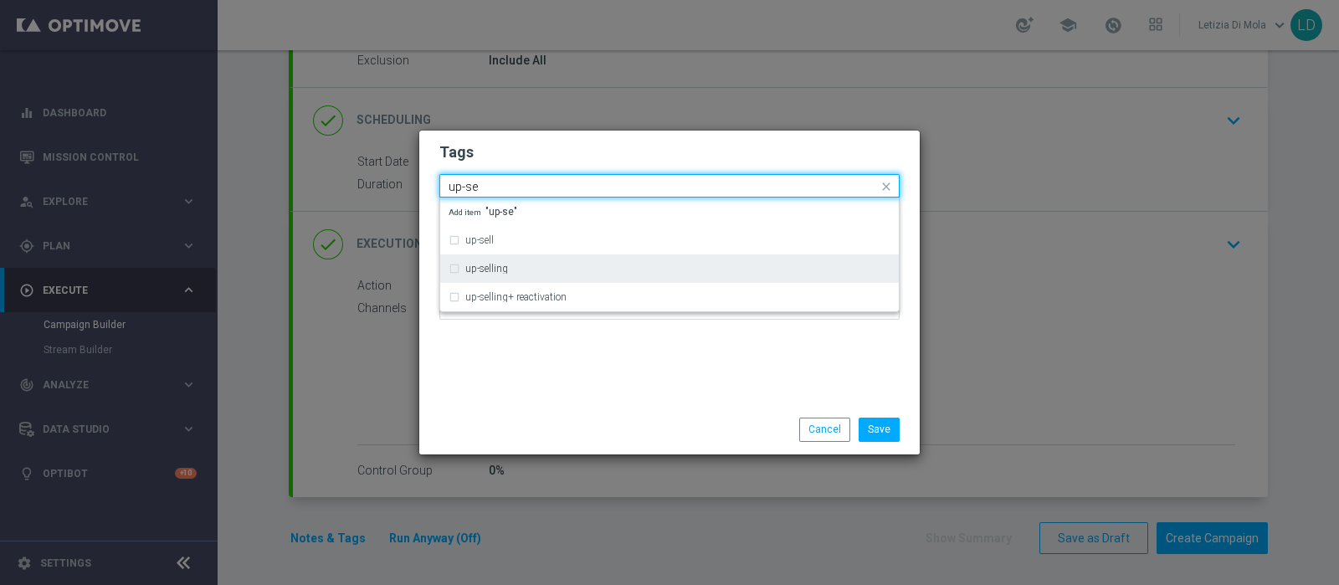
click at [535, 269] on div "up-selling" at bounding box center [677, 269] width 425 height 10
type input "up-se"
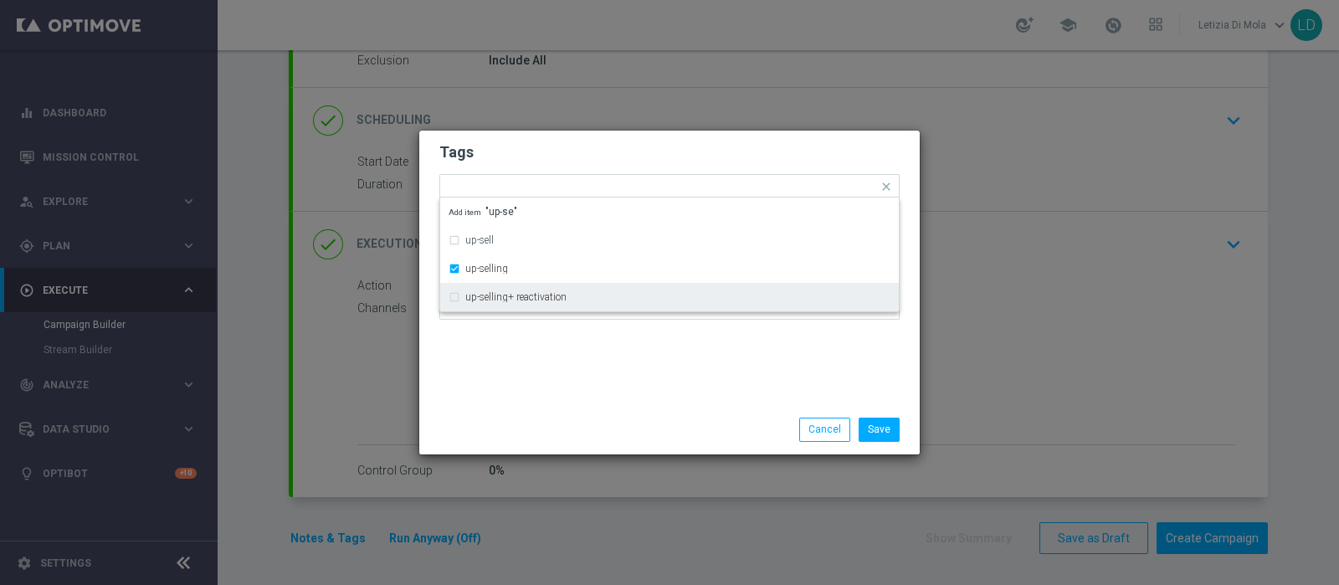
drag, startPoint x: 524, startPoint y: 388, endPoint x: 537, endPoint y: 356, distance: 34.5
click at [524, 389] on div "Tags Quick find × star × up-selling up-sell up-selling up-selling+ reactivation…" at bounding box center [669, 268] width 500 height 274
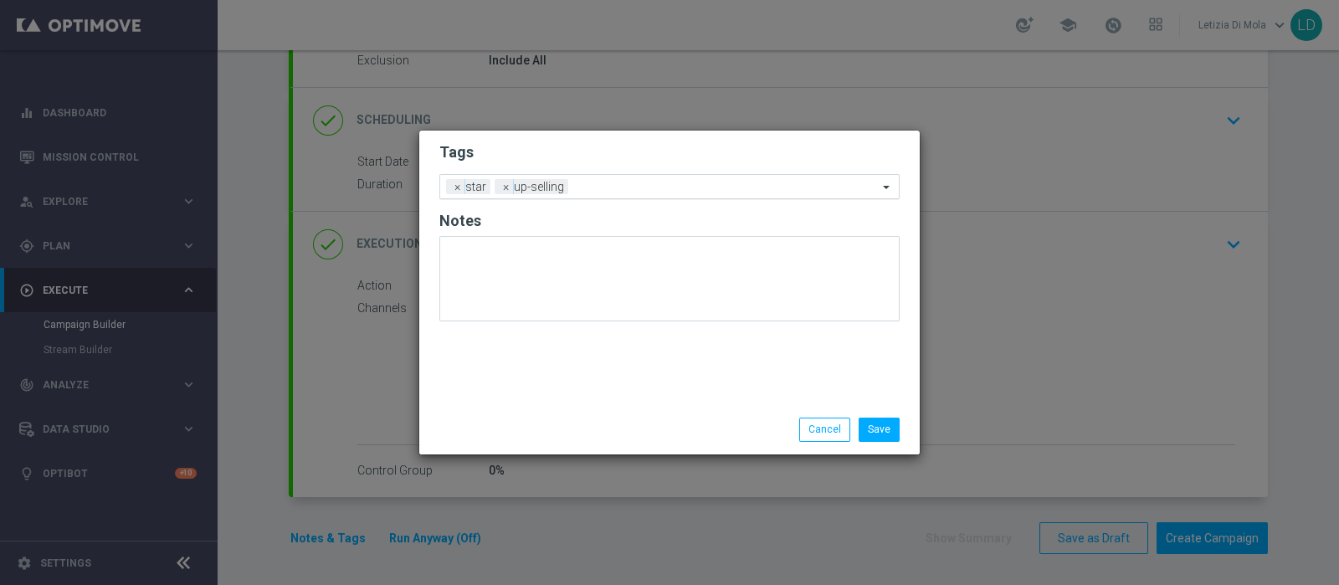
click at [618, 185] on input "text" at bounding box center [726, 188] width 303 height 14
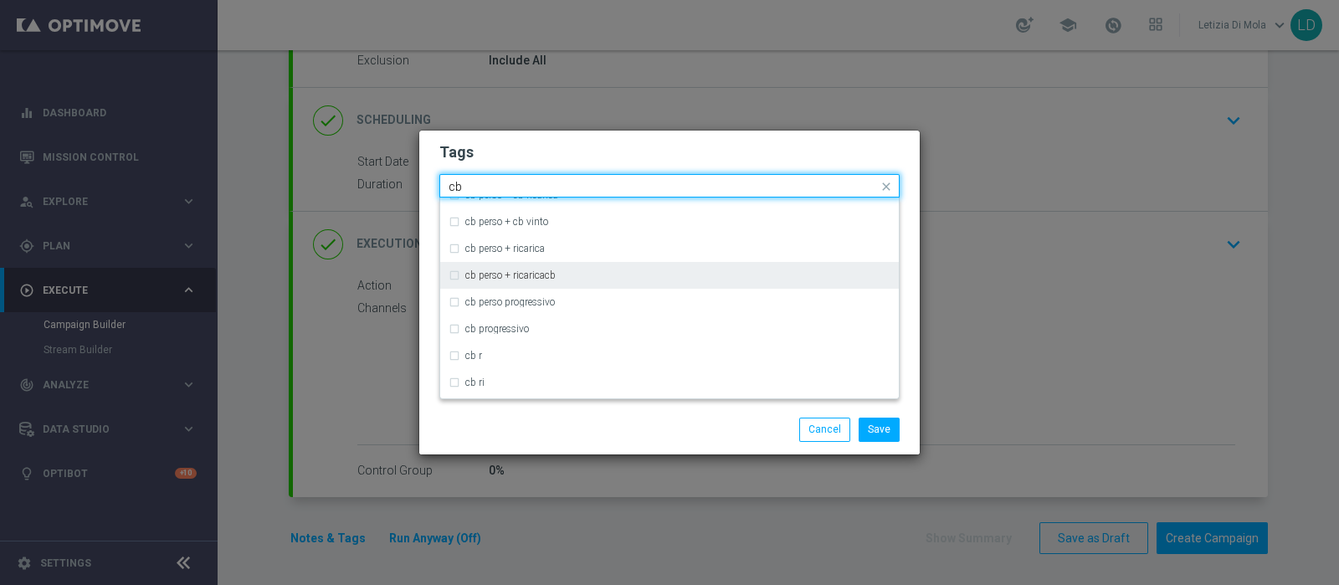
scroll to position [523, 0]
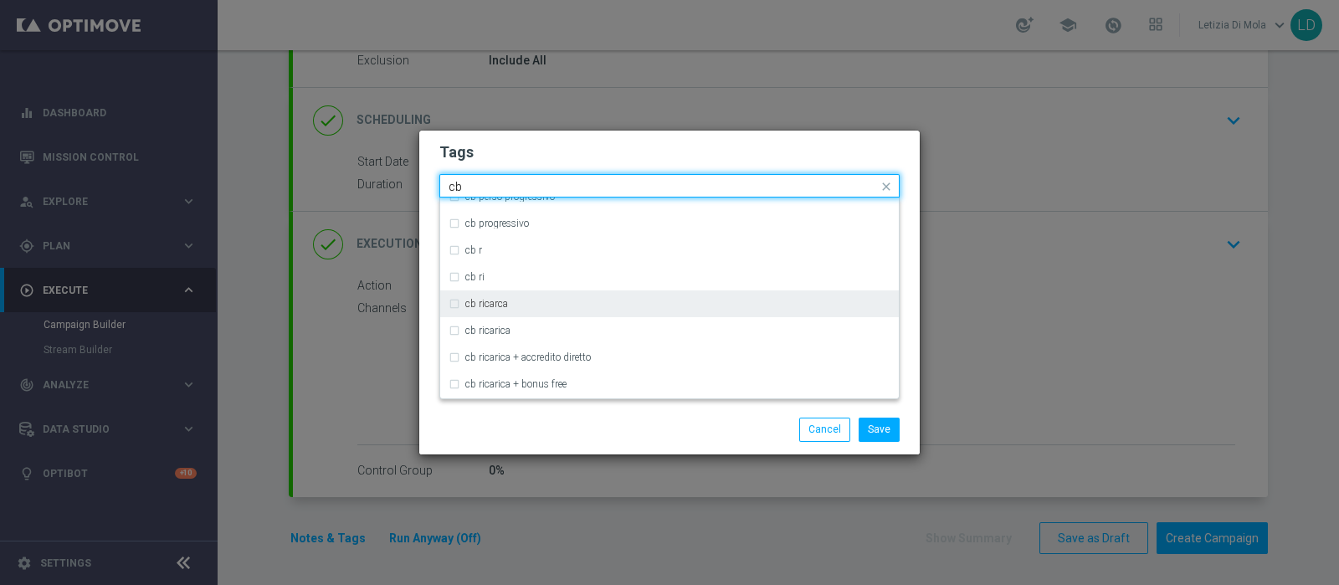
click at [566, 304] on div "cb ricarca" at bounding box center [677, 304] width 425 height 10
type input "cb"
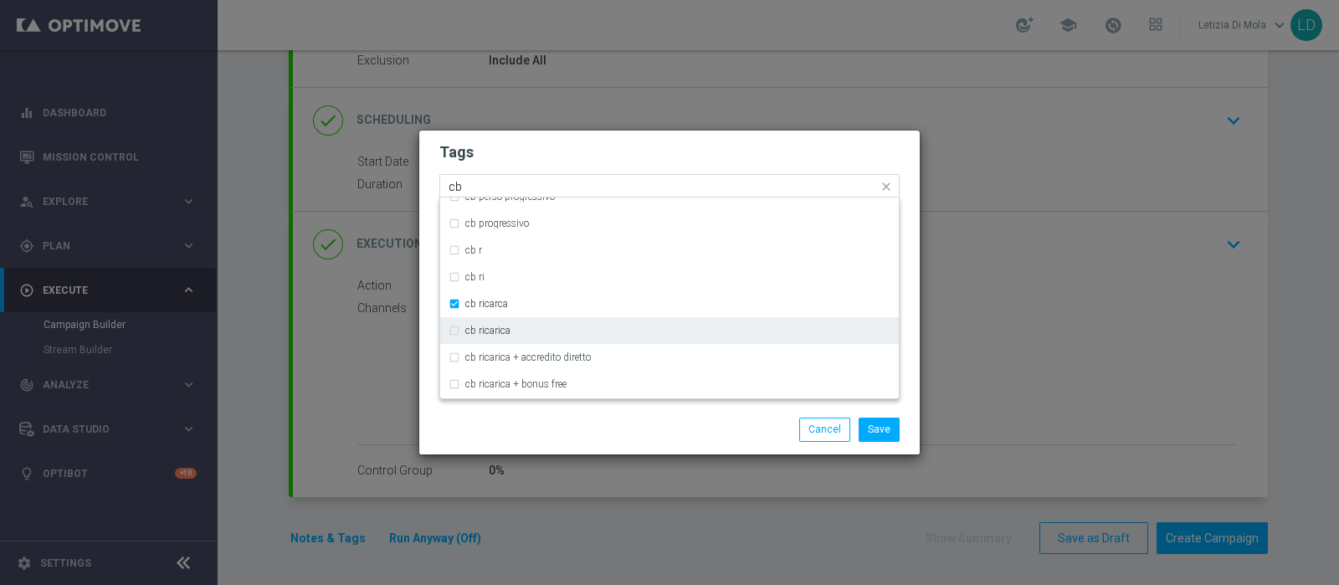
click at [548, 327] on div "cb ricarica" at bounding box center [677, 331] width 425 height 10
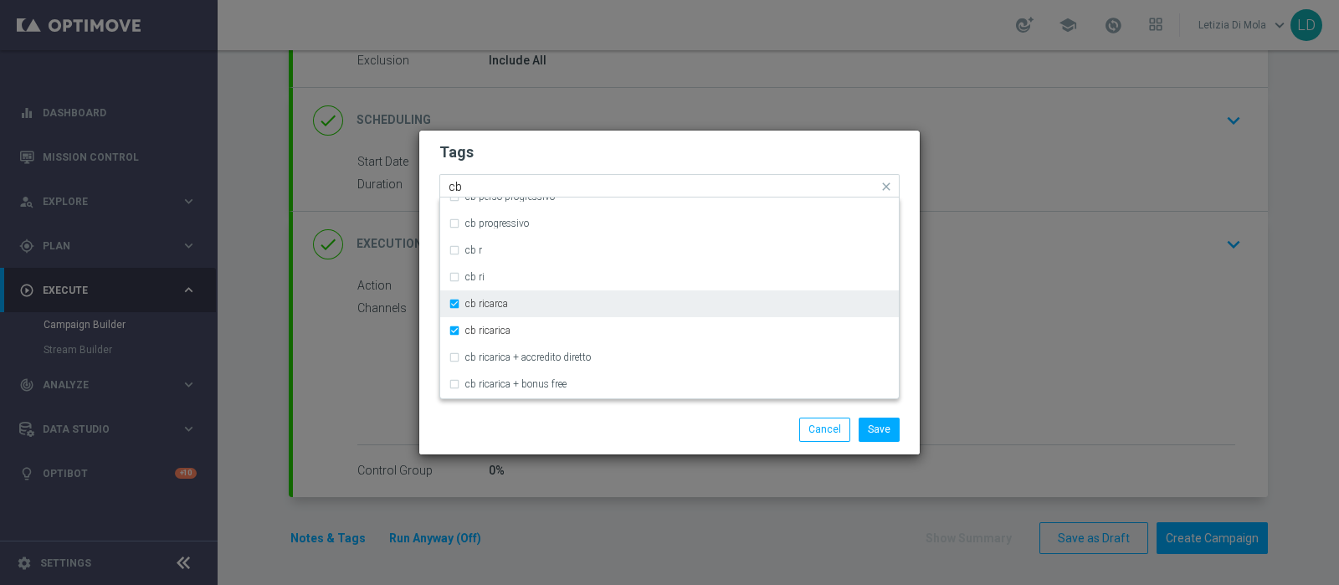
click at [465, 305] on label "cb ricarca" at bounding box center [486, 304] width 43 height 10
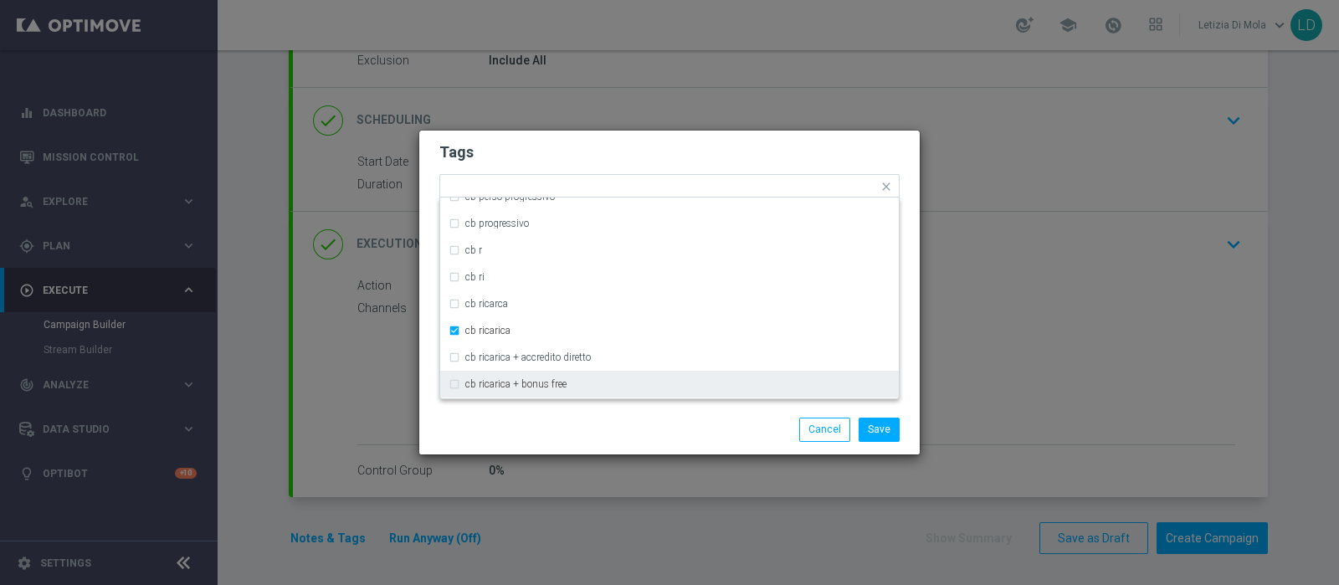
click at [552, 431] on div "Save Cancel" at bounding box center [669, 429] width 485 height 23
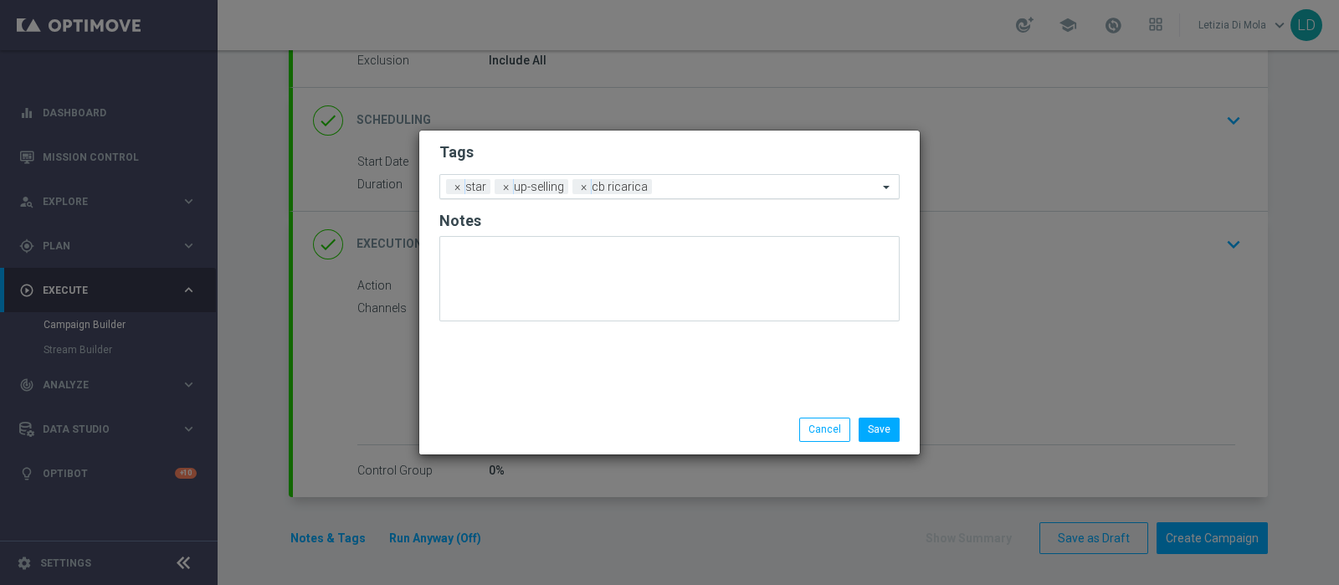
click at [674, 184] on input "text" at bounding box center [768, 188] width 219 height 14
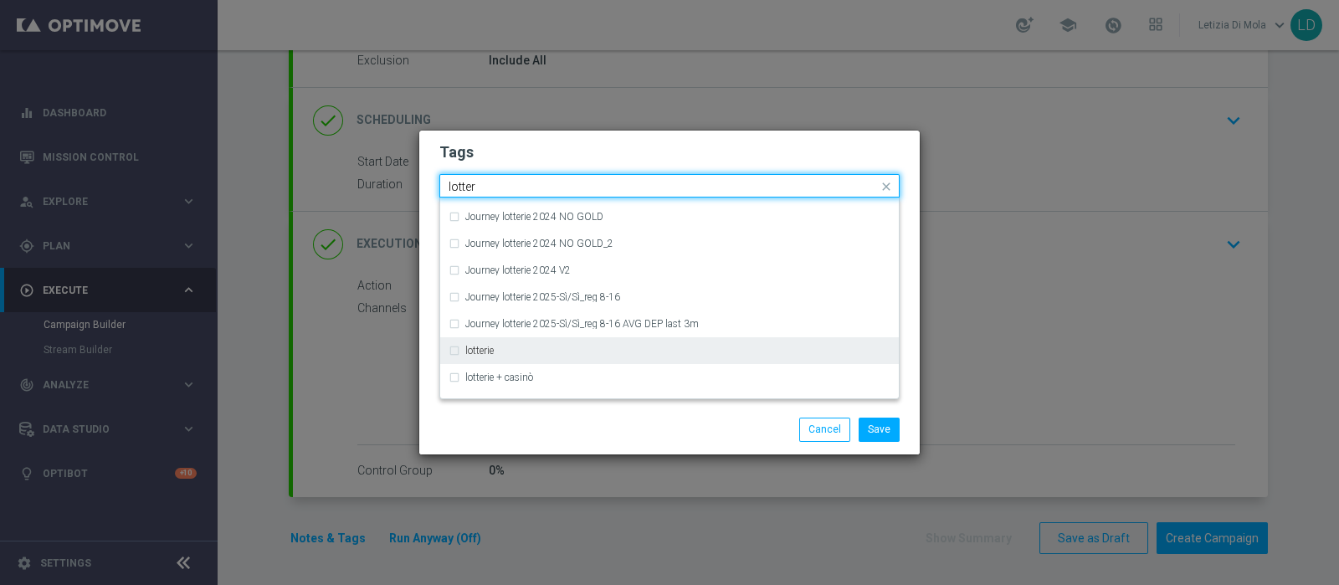
scroll to position [314, 0]
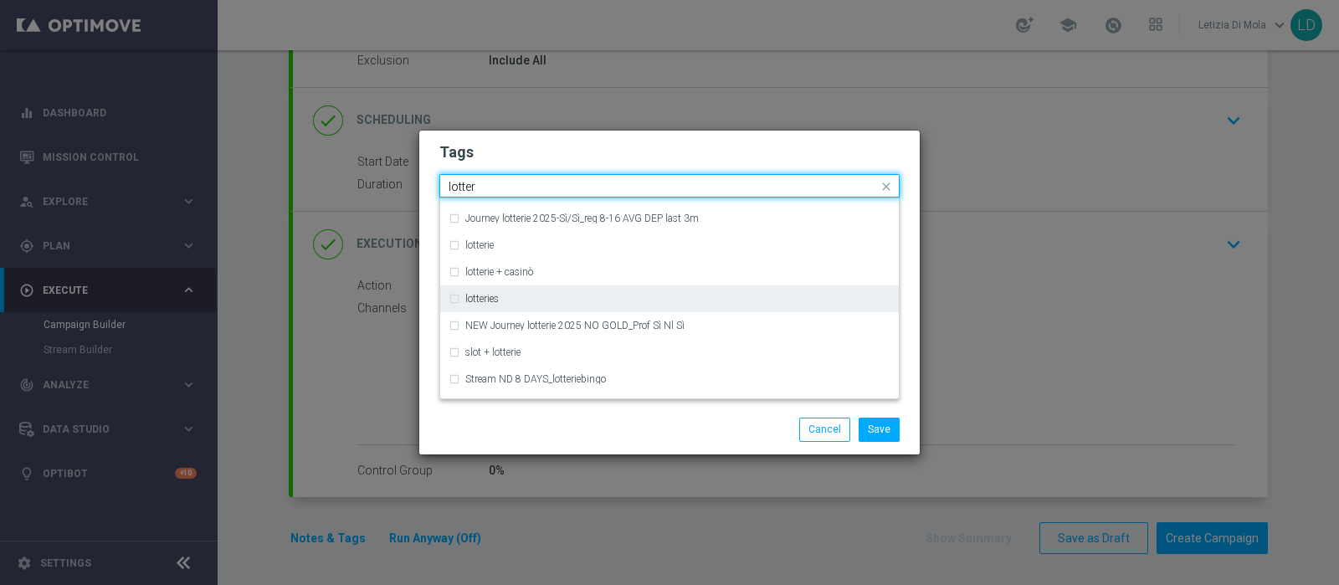
click at [580, 302] on div "lotteries" at bounding box center [677, 299] width 425 height 10
type input "lotter"
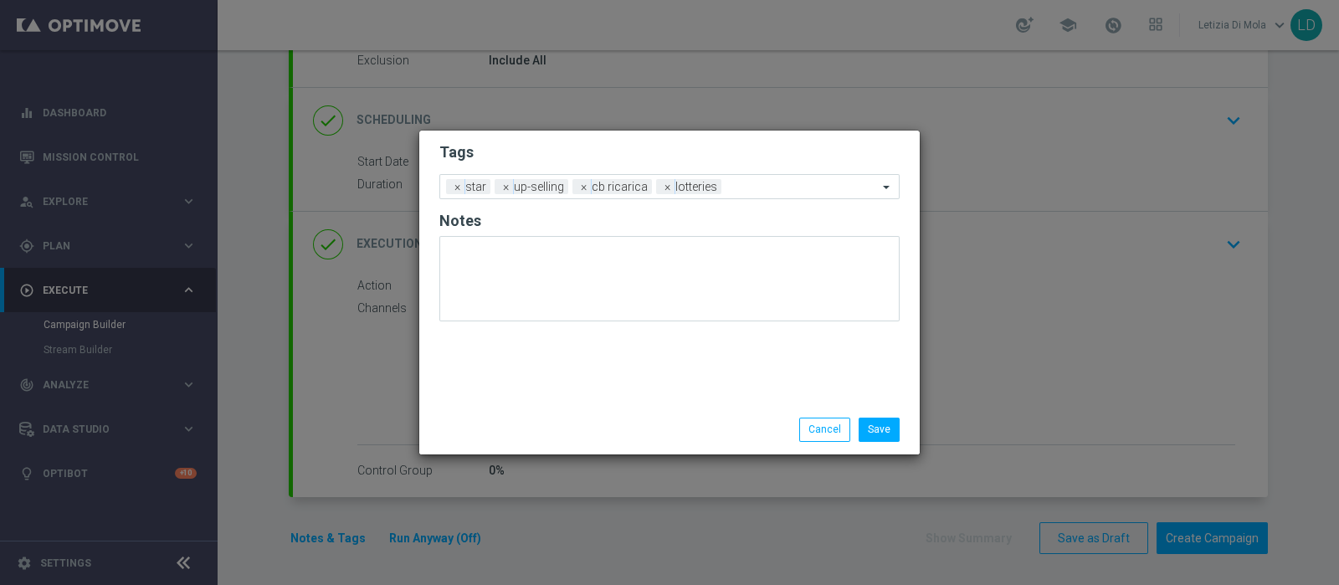
click at [619, 428] on div "Save Cancel" at bounding box center [750, 429] width 324 height 23
click at [767, 191] on input "text" at bounding box center [803, 188] width 150 height 14
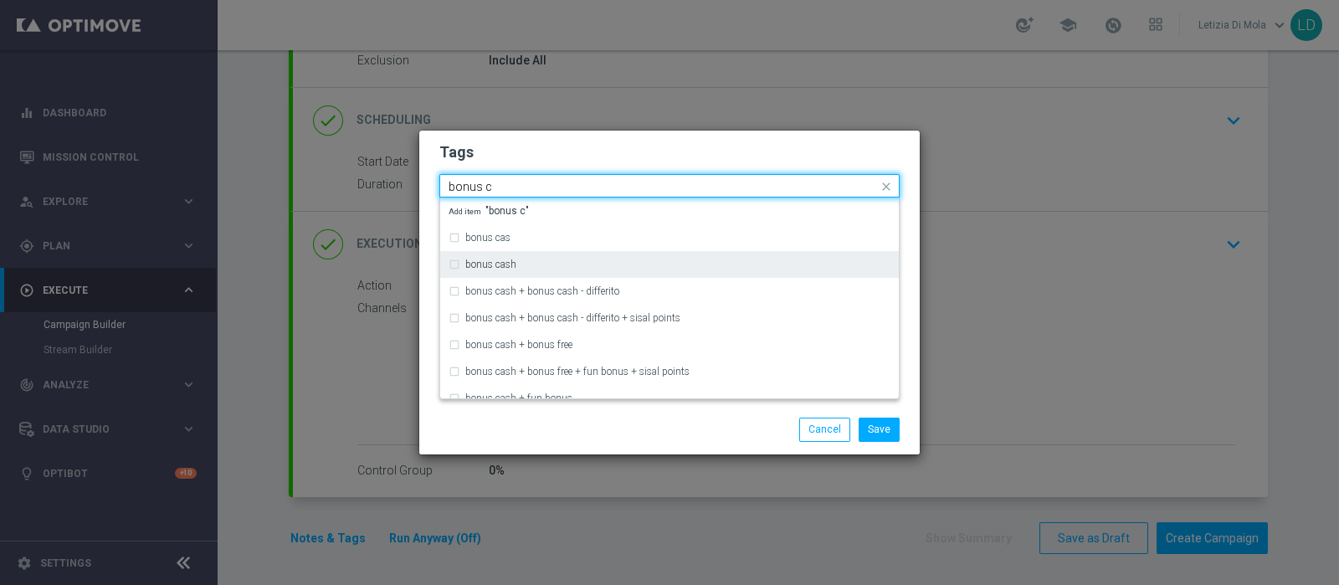
click at [519, 257] on div "bonus cash" at bounding box center [670, 264] width 442 height 27
type input "bonus c"
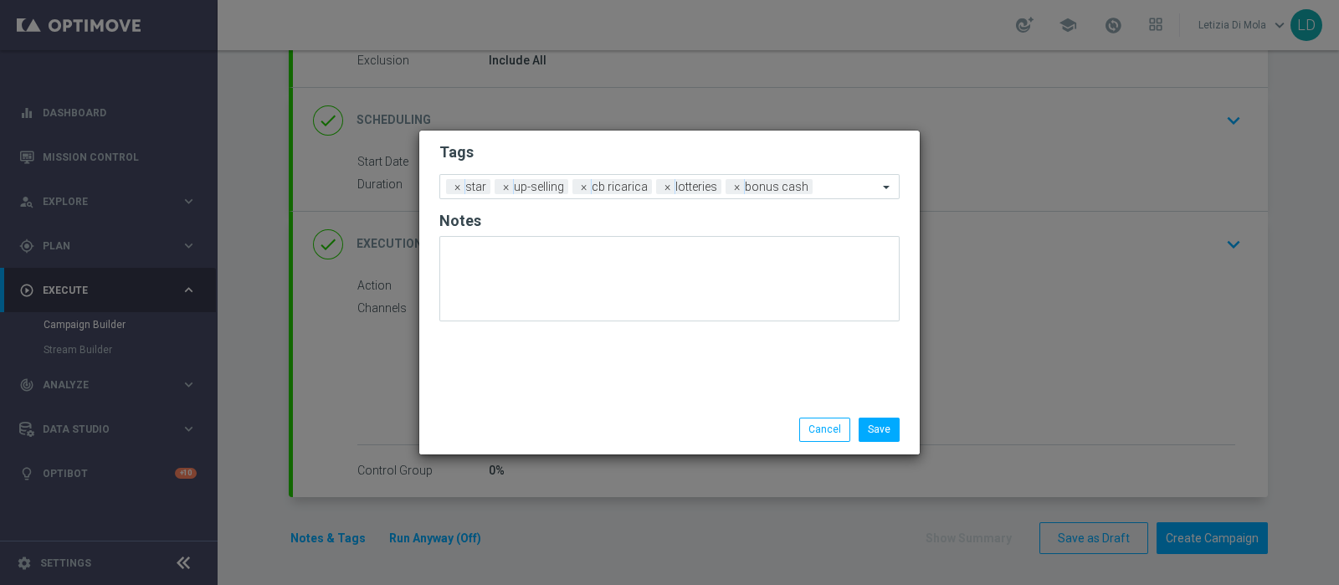
click at [652, 421] on div "Save Cancel" at bounding box center [750, 429] width 324 height 23
click at [898, 424] on button "Save" at bounding box center [879, 429] width 41 height 23
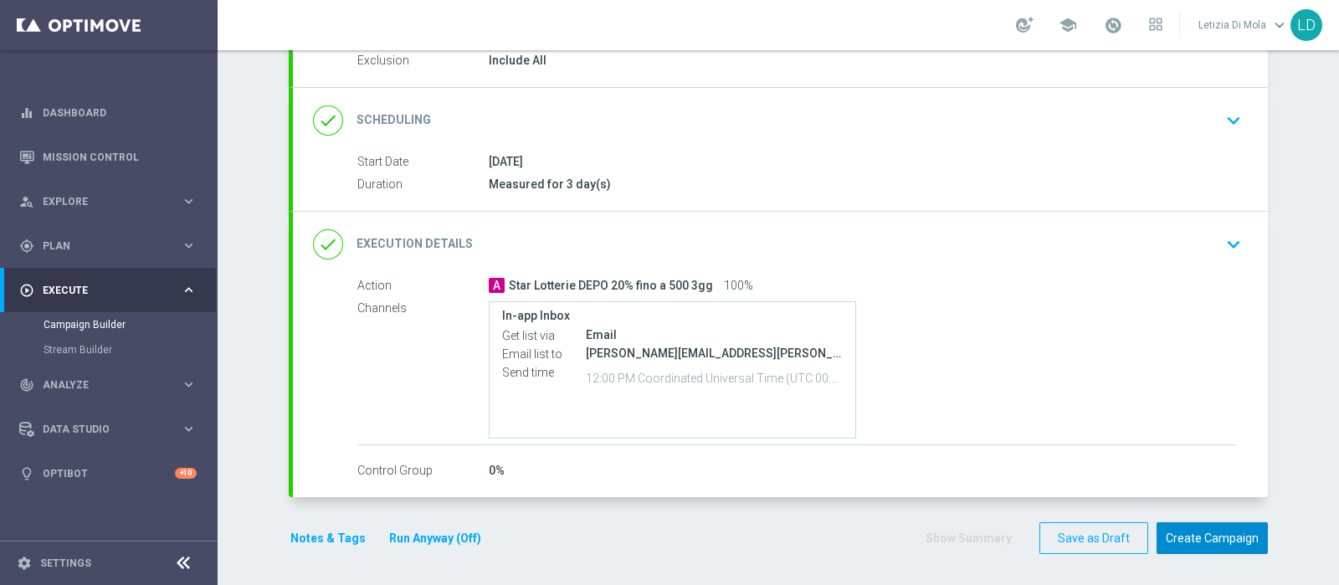
click at [1223, 532] on button "Create Campaign" at bounding box center [1212, 538] width 111 height 33
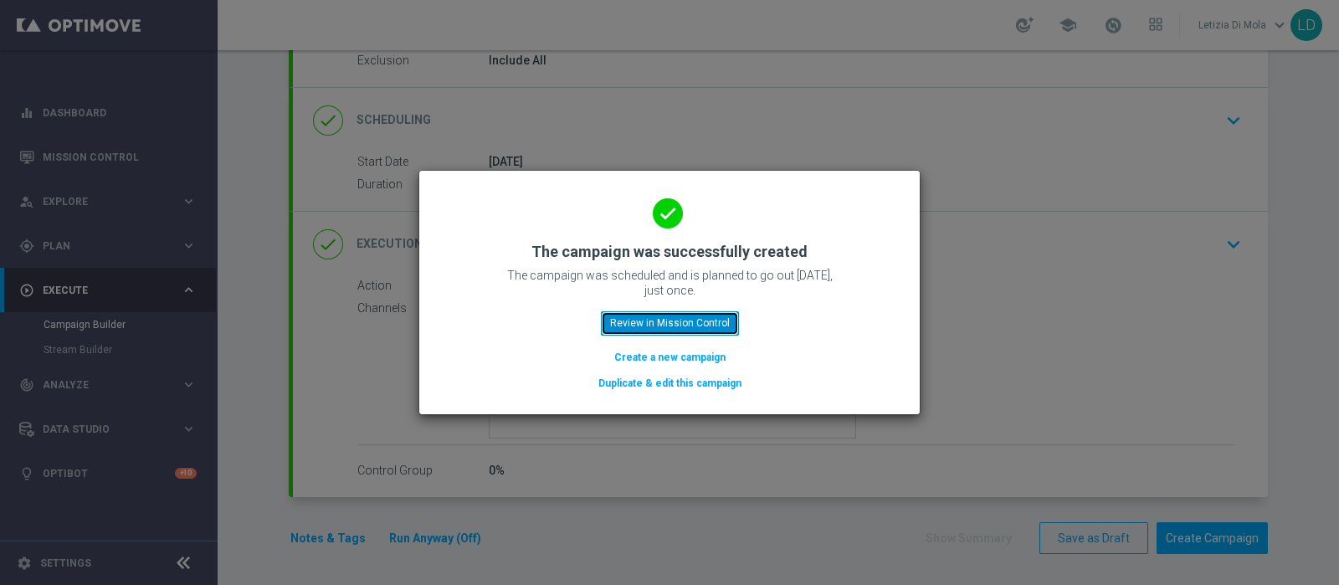
click at [653, 325] on button "Review in Mission Control" at bounding box center [670, 322] width 138 height 23
